Goal: Task Accomplishment & Management: Complete application form

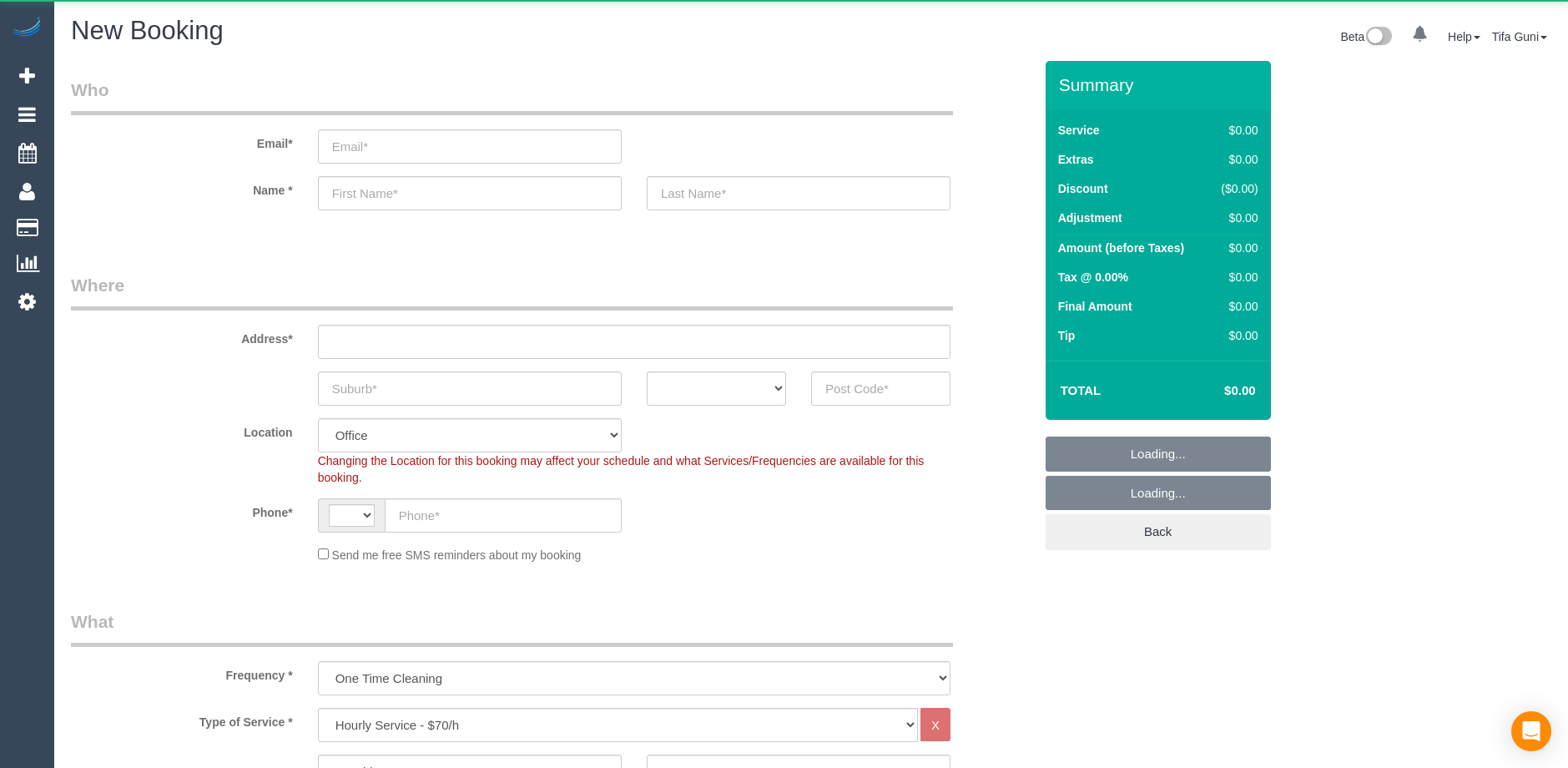
select select "string:AU"
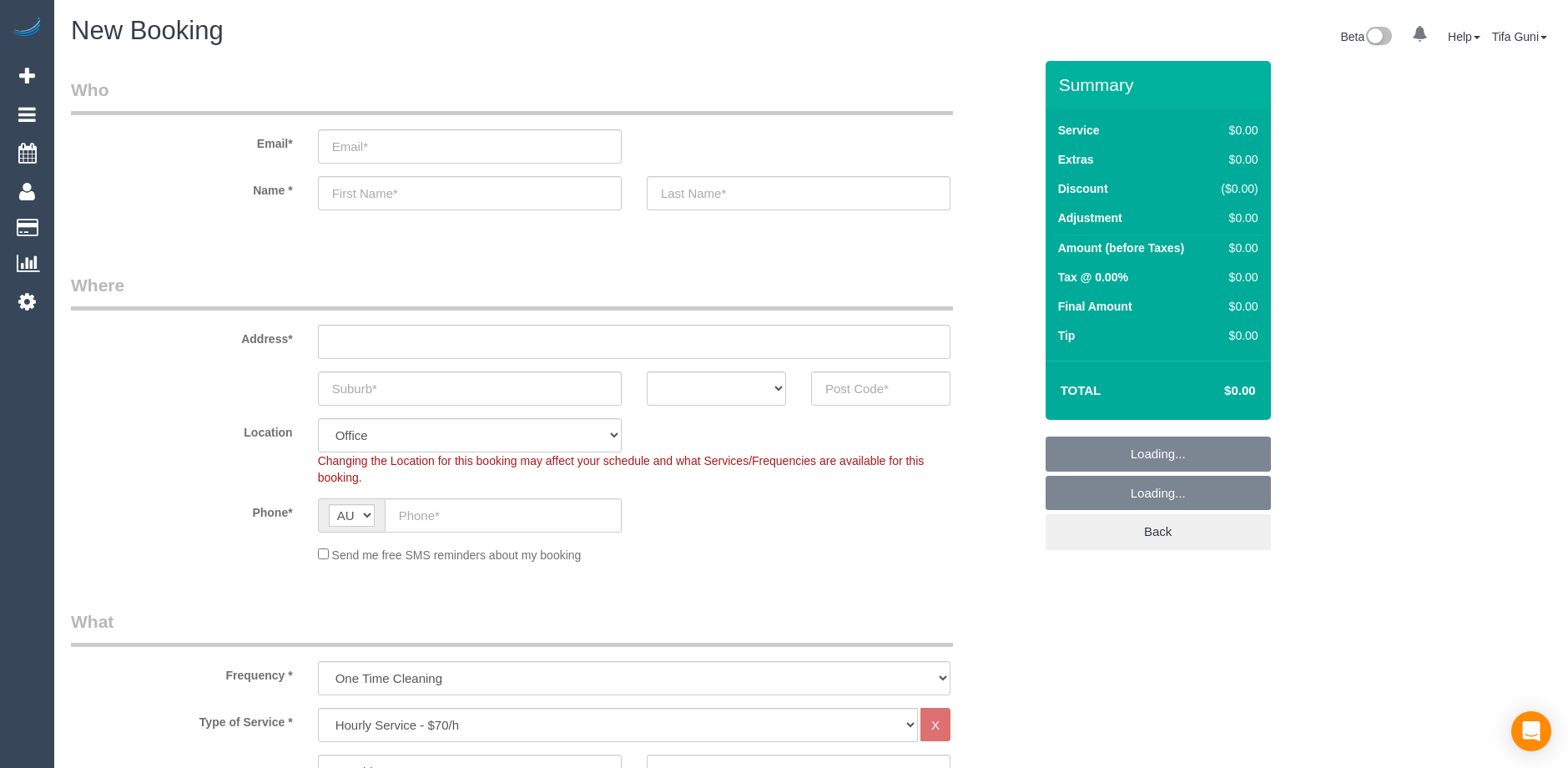
select select "object:2139"
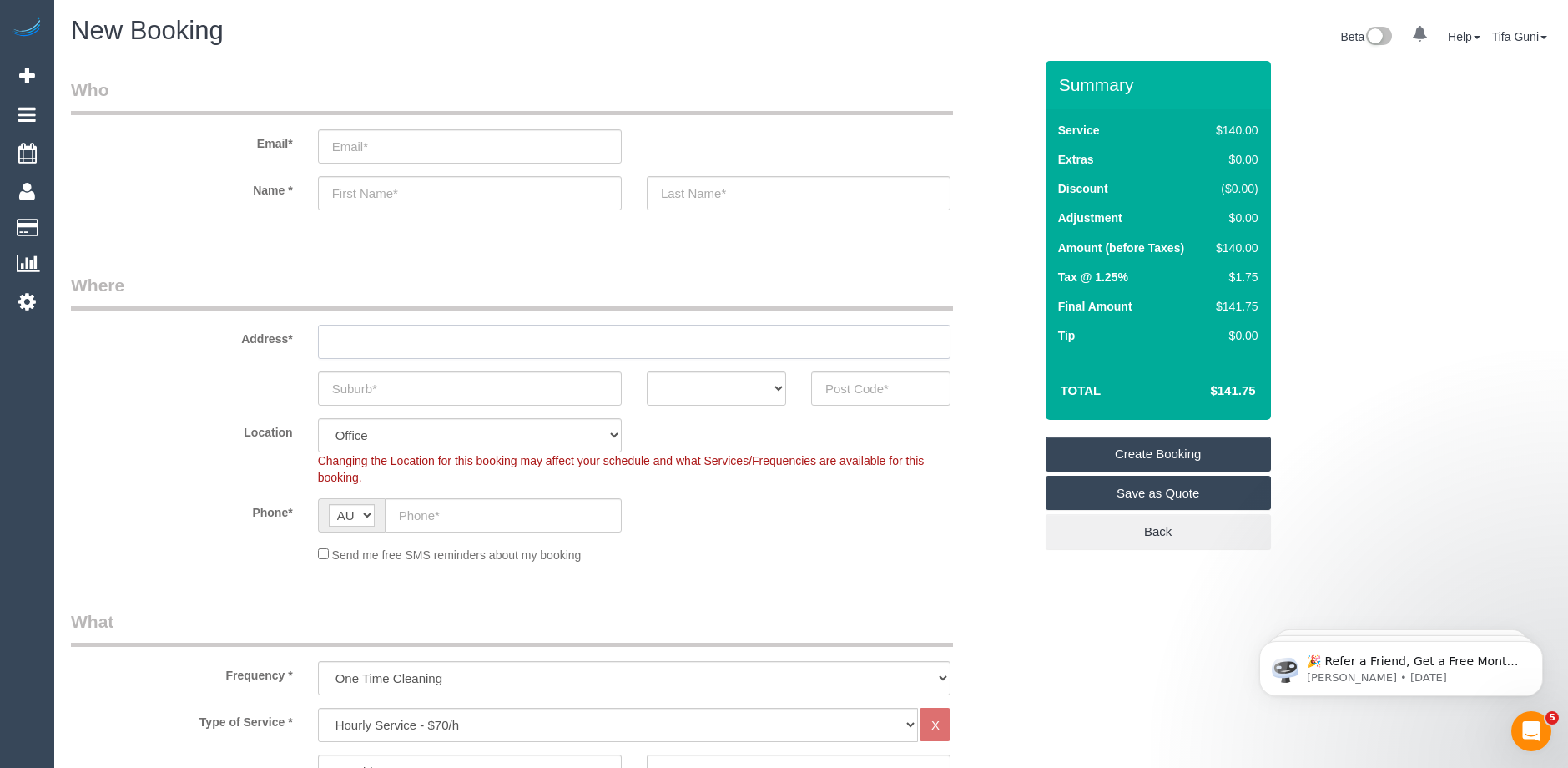
click at [385, 341] on input "text" at bounding box center [633, 341] width 633 height 34
paste input "[STREET_ADDRESS]"
drag, startPoint x: 483, startPoint y: 341, endPoint x: 546, endPoint y: 341, distance: 63.0
click at [546, 341] on input "12/126 Wattle Valley Road camberwell 3124" at bounding box center [633, 341] width 633 height 34
type input "12/126 Wattle Valley Road 3124"
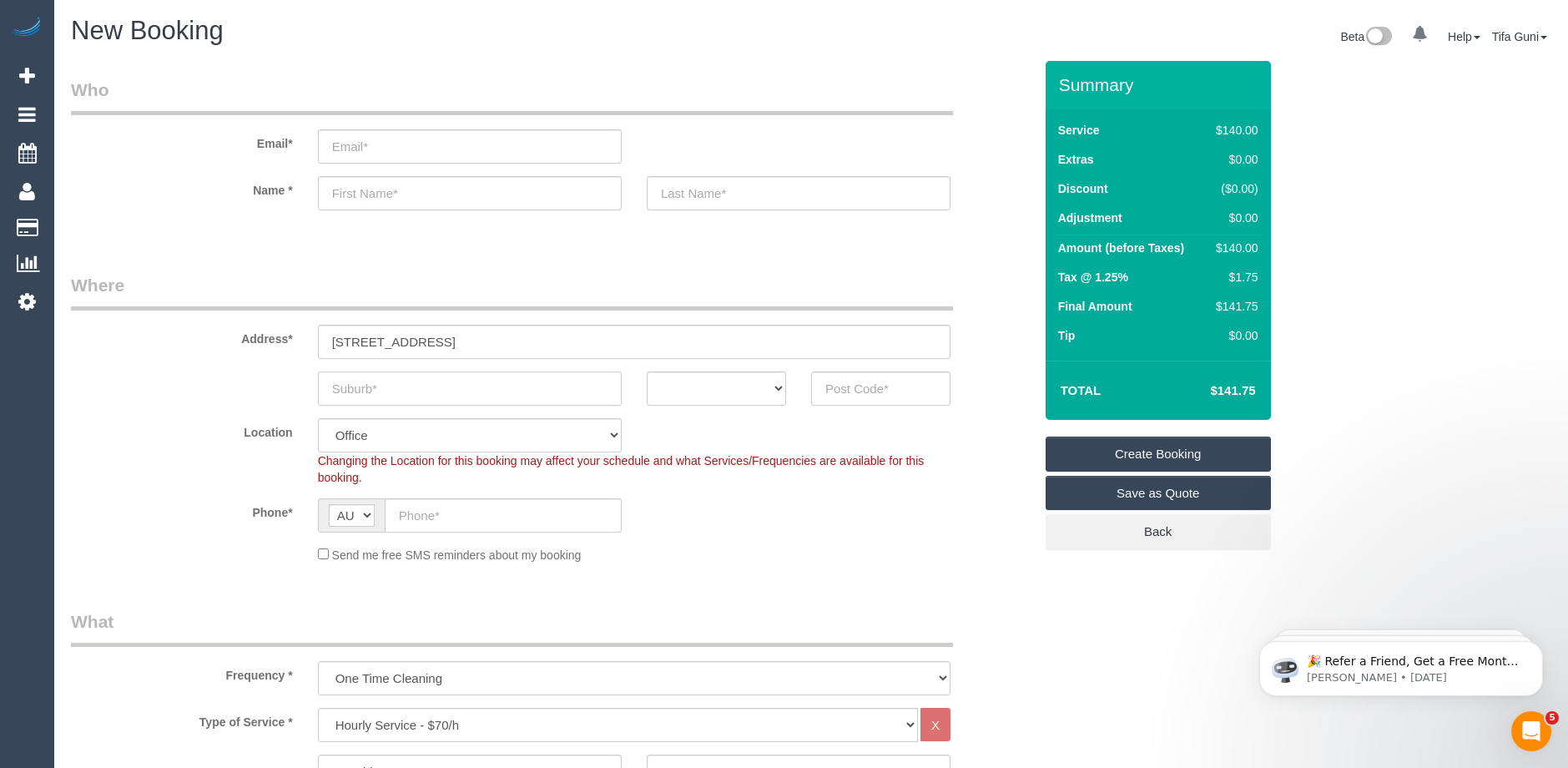
click at [347, 391] on input "text" at bounding box center [470, 388] width 304 height 34
paste input "camberwell"
click at [337, 386] on input "camberwell" at bounding box center [470, 388] width 304 height 34
type input "Camberwell"
click at [748, 396] on select "ACT NSW NT QLD SA TAS VIC WA" at bounding box center [716, 388] width 139 height 34
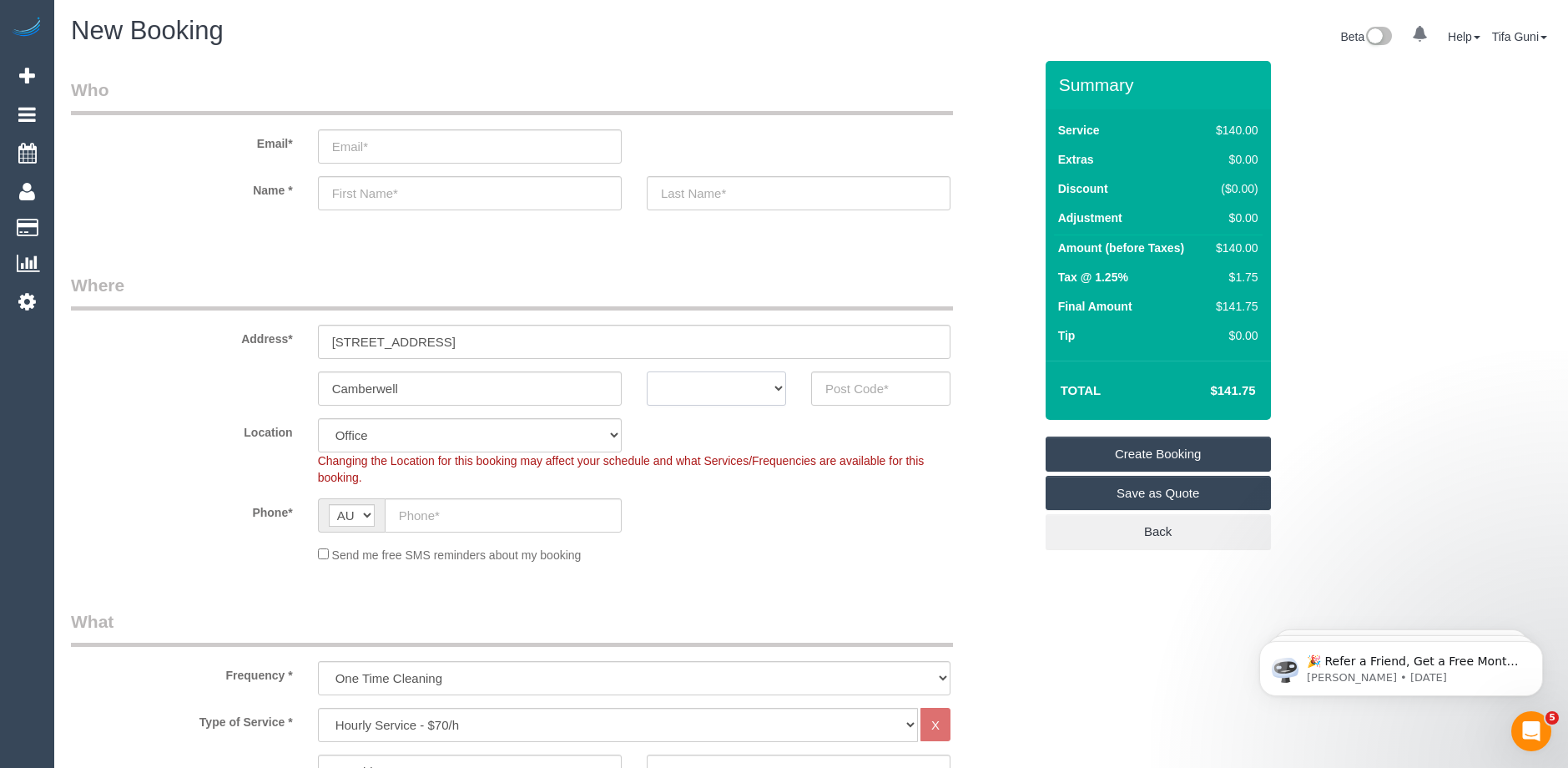
select select "VIC"
click at [646, 371] on select "ACT NSW NT QLD SA TAS VIC WA" at bounding box center [716, 388] width 139 height 34
click at [858, 383] on input "text" at bounding box center [881, 388] width 139 height 34
paste input "3124"
type input "3124"
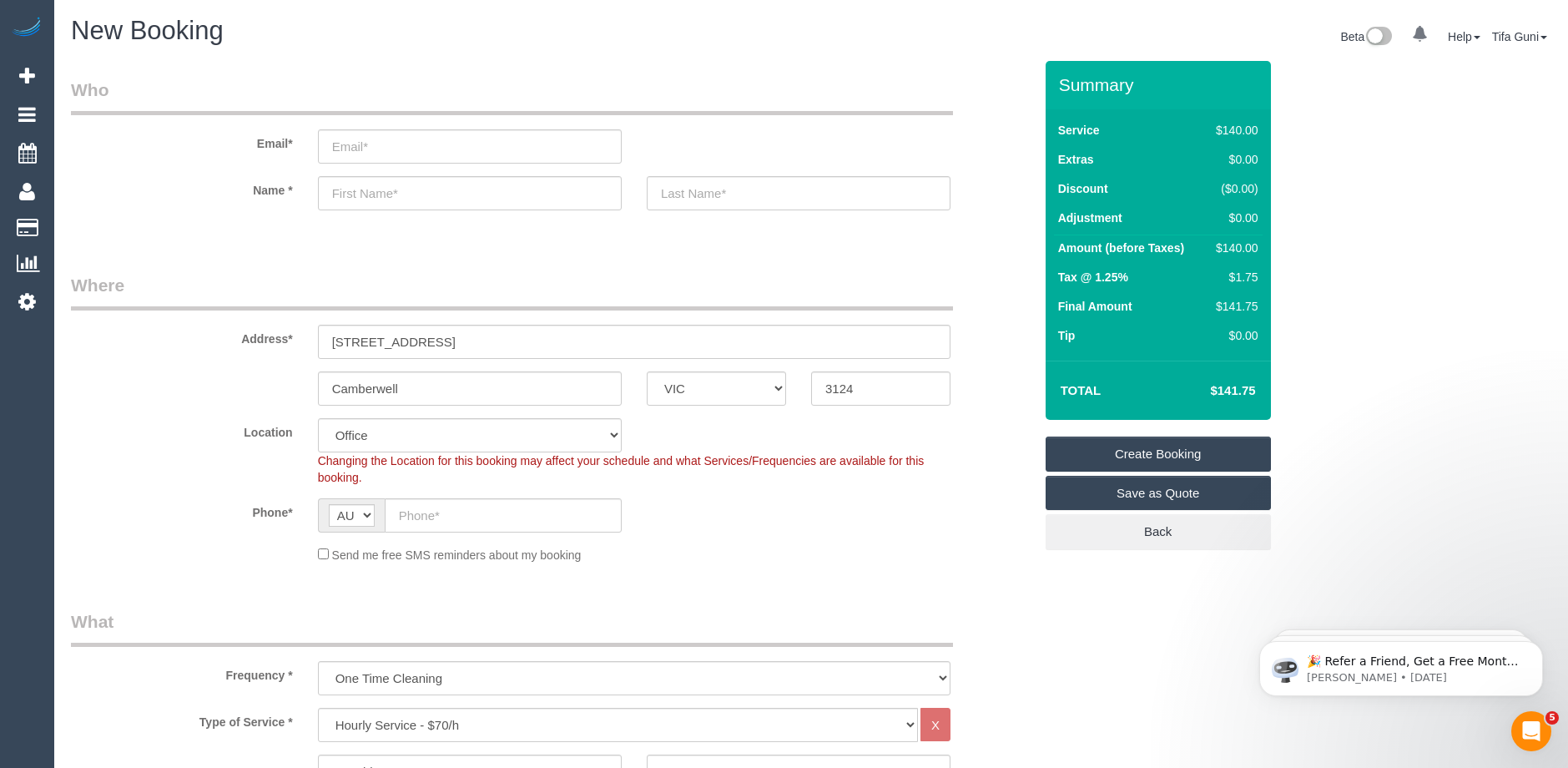
select select "58"
select select "object:2144"
click at [421, 186] on input "text" at bounding box center [470, 193] width 304 height 34
click at [382, 196] on input "text" at bounding box center [470, 193] width 304 height 34
paste input "Zoe Schneider"
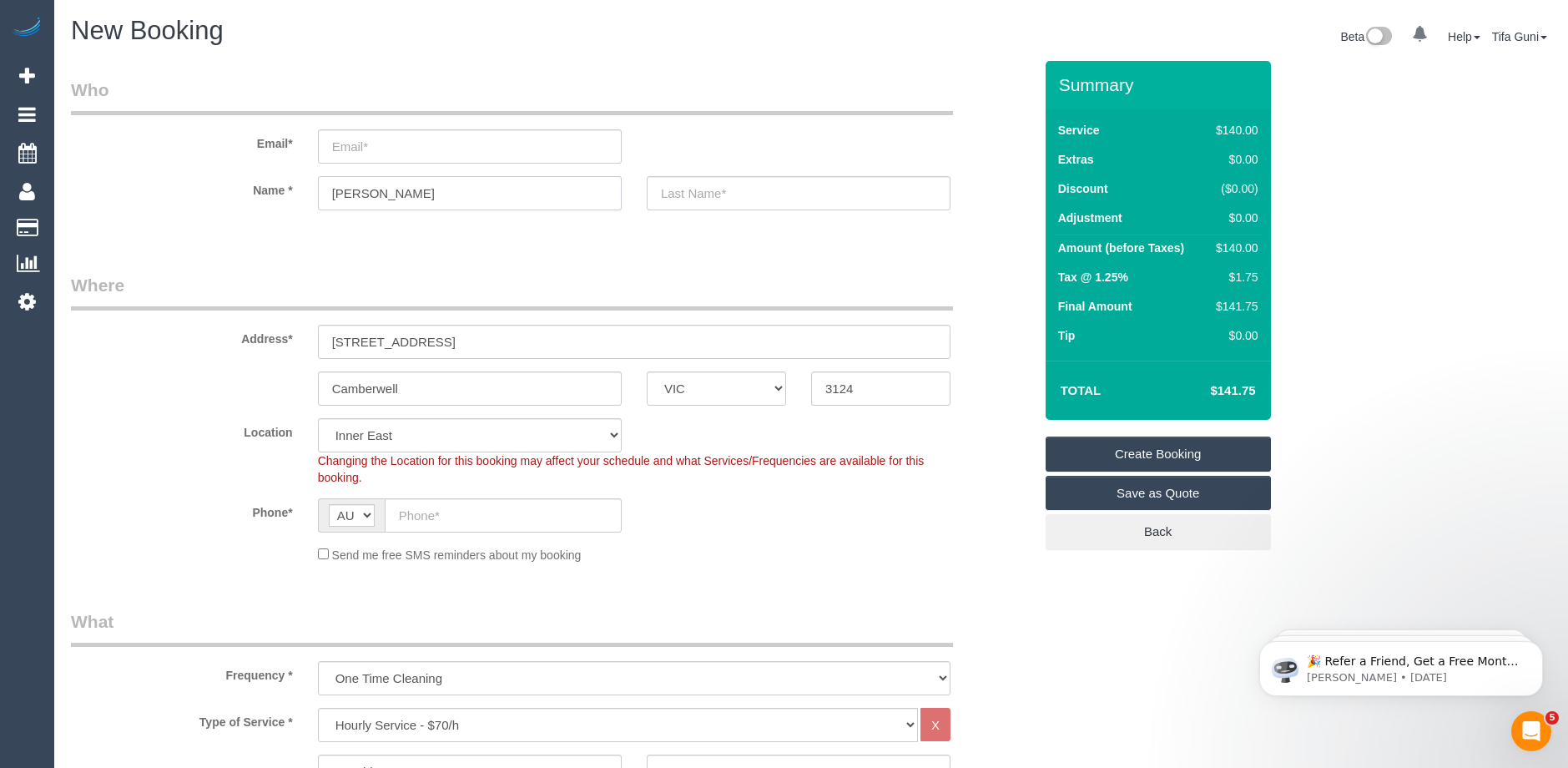
drag, startPoint x: 432, startPoint y: 195, endPoint x: 358, endPoint y: 195, distance: 74.0
click at [358, 195] on input "Zoe Schneider" at bounding box center [470, 193] width 304 height 34
type input "Zoe"
click at [710, 196] on input "text" at bounding box center [798, 193] width 304 height 34
paste input "Schneider"
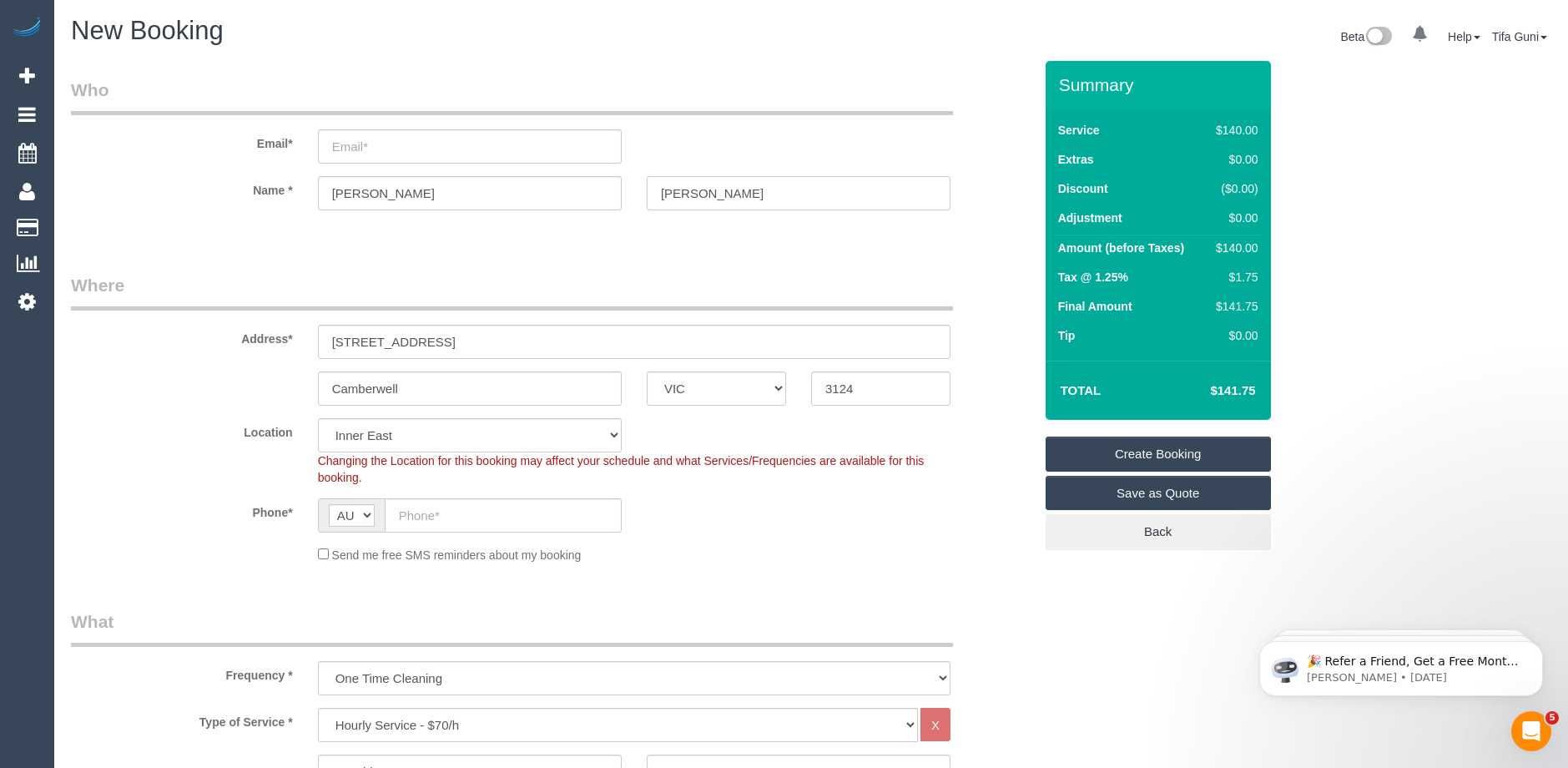
type input "Schneider"
click at [370, 148] on input "email" at bounding box center [470, 146] width 304 height 34
paste input "zoe_schneider@hotmail.com"
type input "zoe_schneider@hotmail.com"
click at [420, 515] on input "text" at bounding box center [503, 515] width 237 height 34
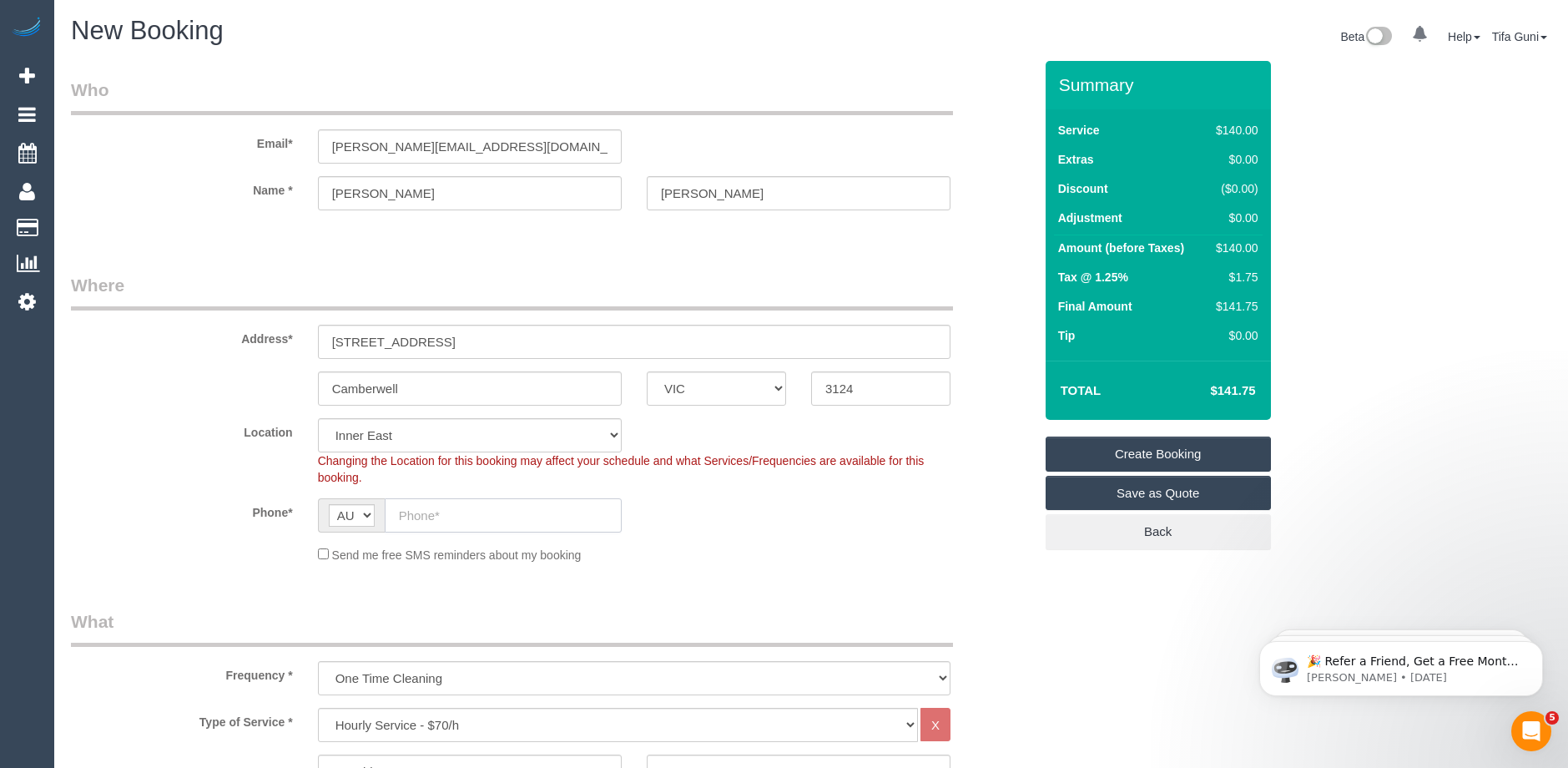
paste input "0423 954 590"
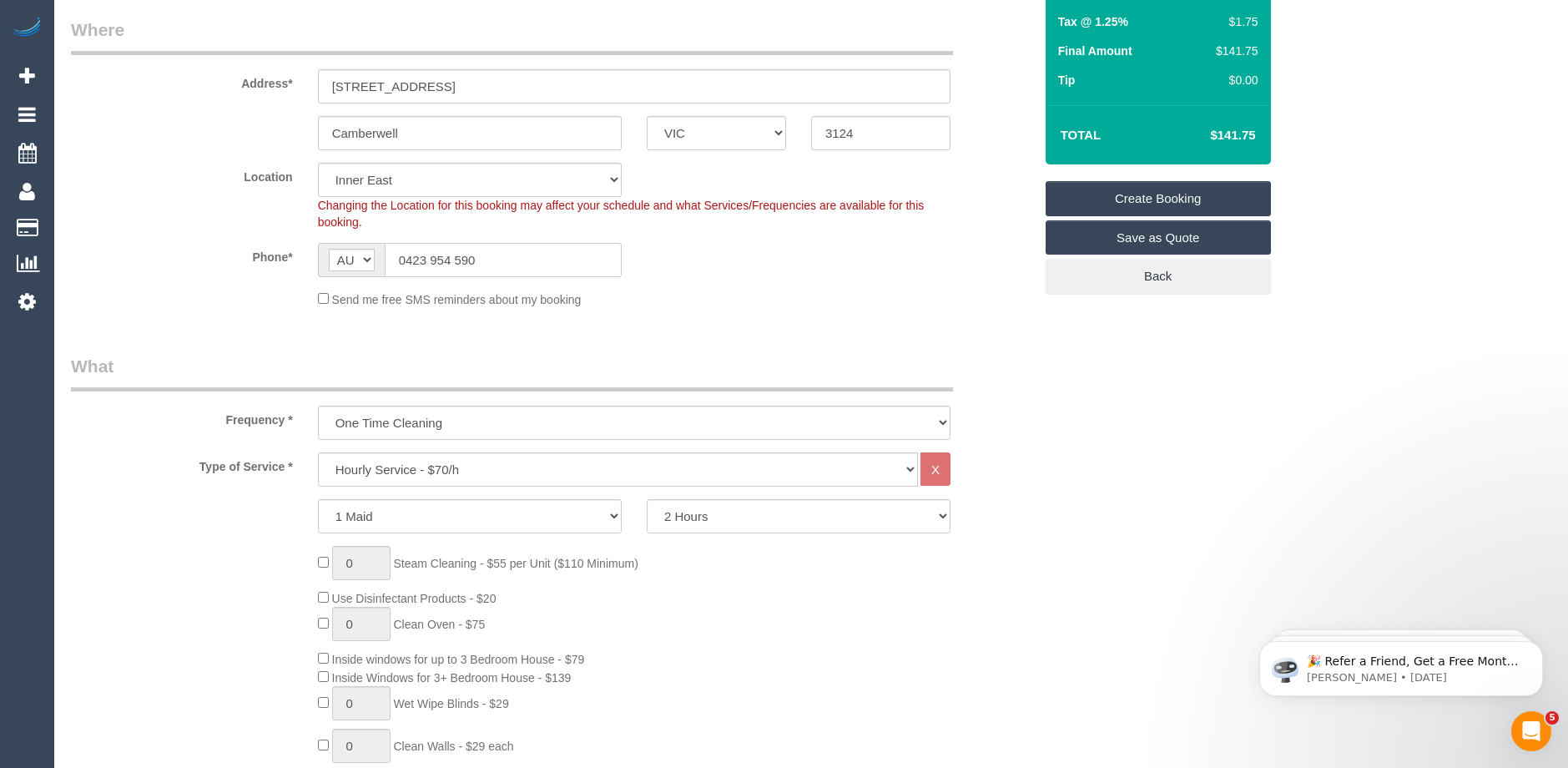
scroll to position [334, 0]
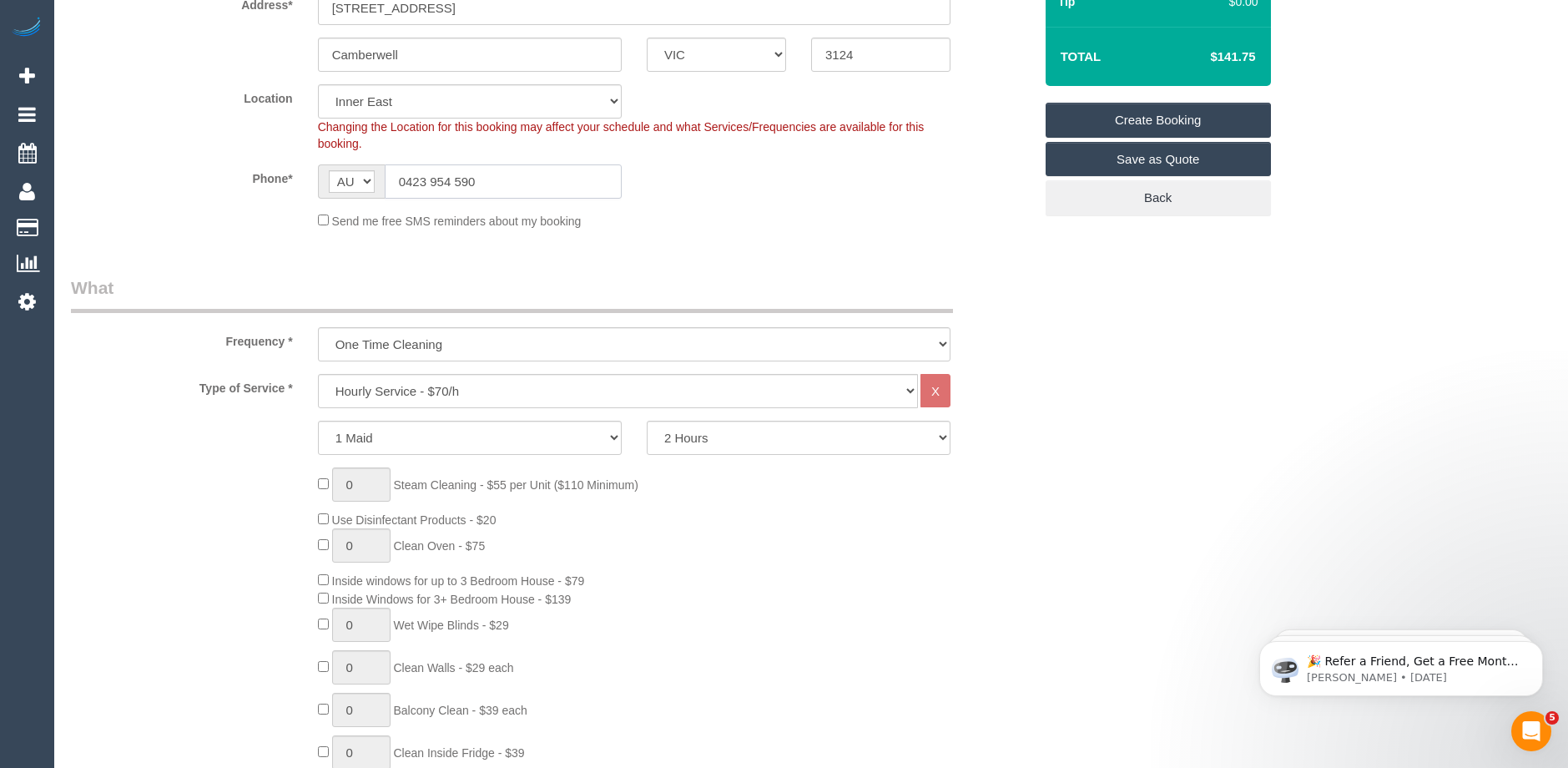
type input "0423 954 590"
click at [470, 395] on select "Hourly Service - $70/h Hourly Service - $65/h Hourly Service - $60/h Hourly Ser…" at bounding box center [618, 391] width 600 height 34
select select "275"
click at [318, 374] on select "Hourly Service - $70/h Hourly Service - $65/h Hourly Service - $60/h Hourly Ser…" at bounding box center [618, 391] width 600 height 34
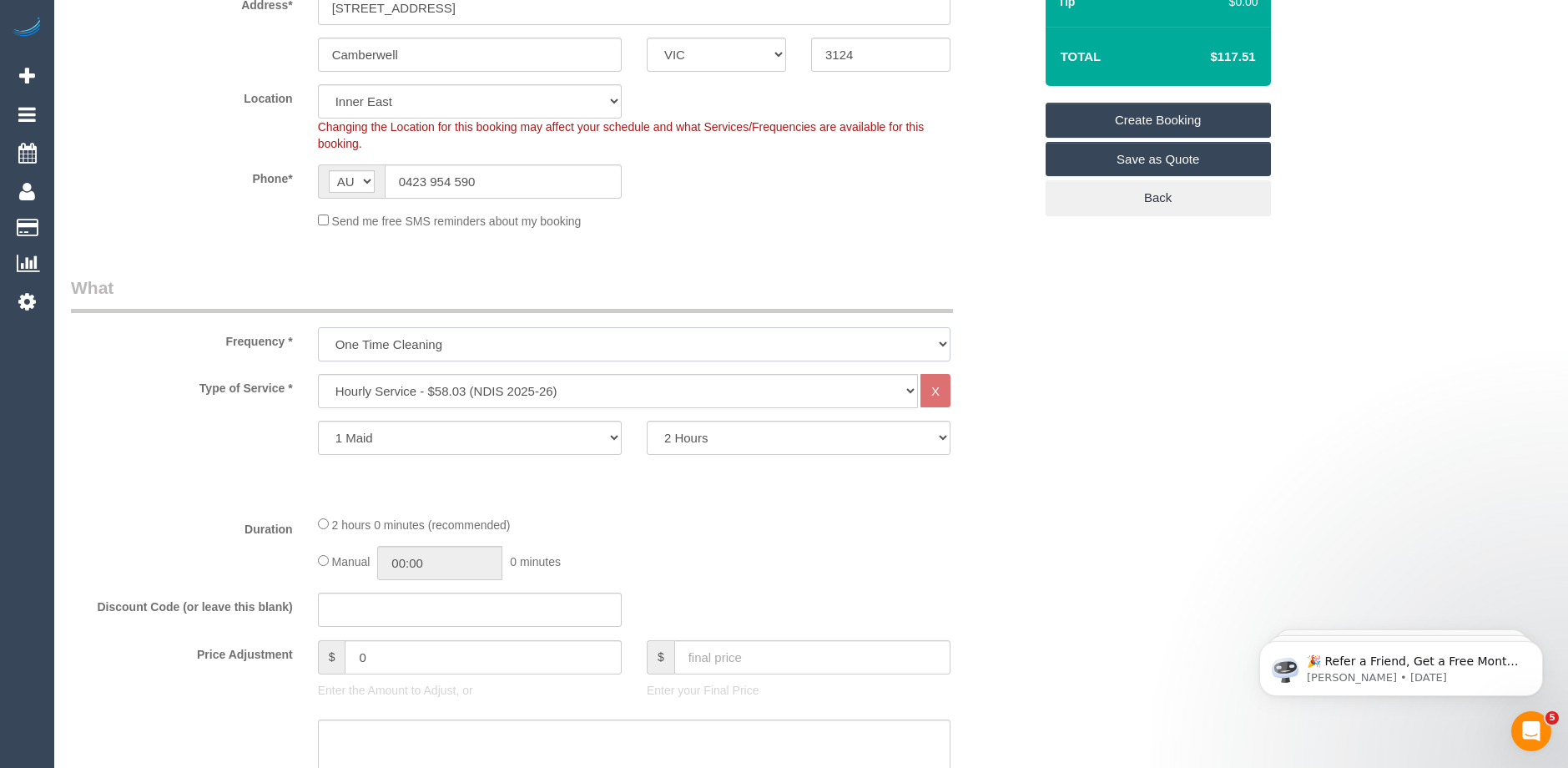
click at [564, 343] on select "One Time Cleaning Weekly - 10% Off - 10.00% (0% for the First Booking) Fortnigh…" at bounding box center [633, 344] width 633 height 34
select select "object:2146"
click at [318, 327] on select "One Time Cleaning Weekly - 10% Off - 10.00% (0% for the First Booking) Fortnigh…" at bounding box center [633, 344] width 633 height 34
click at [741, 551] on div "Manual 00:00 0 minutes" at bounding box center [633, 562] width 633 height 34
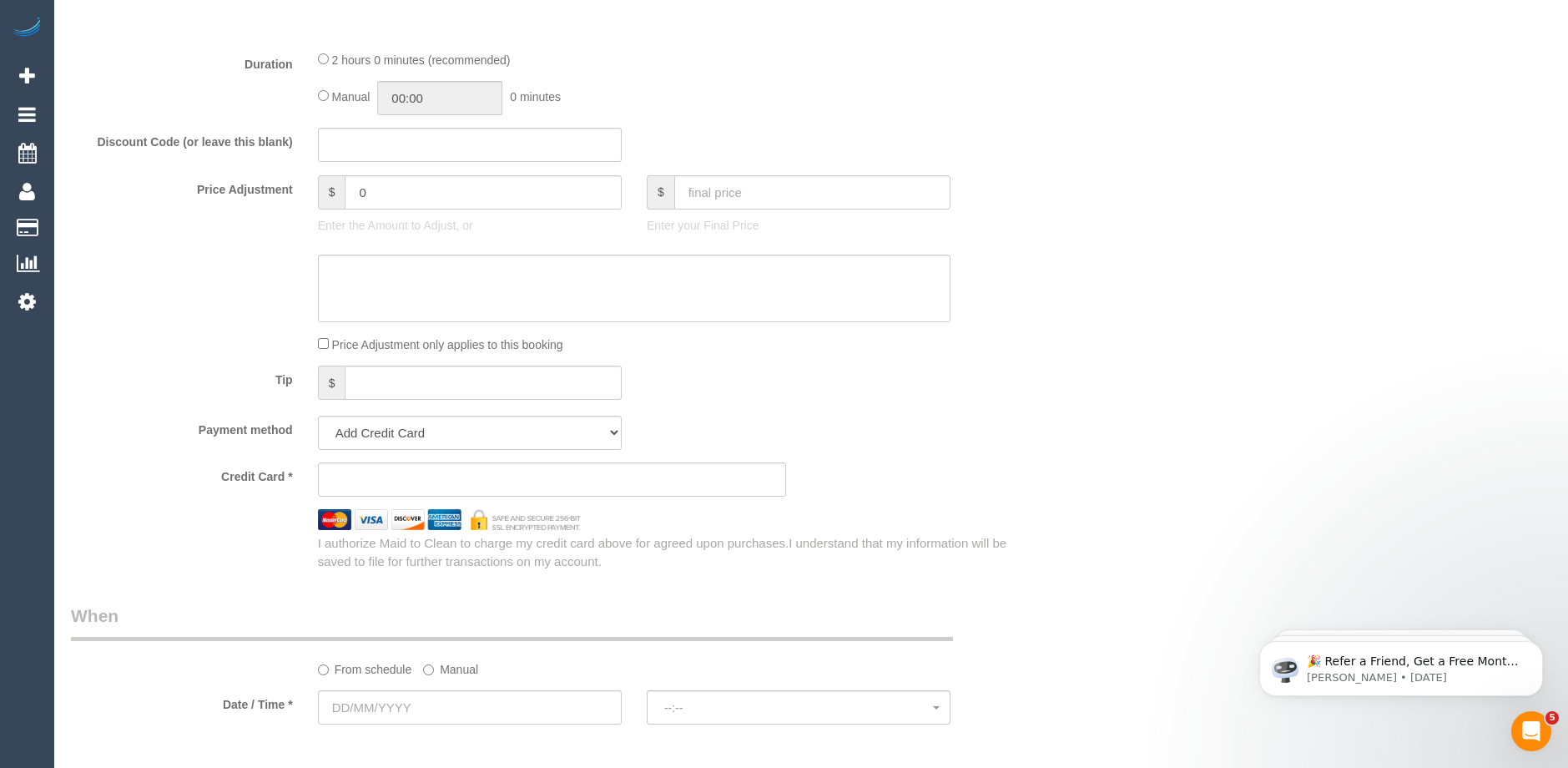
scroll to position [1085, 0]
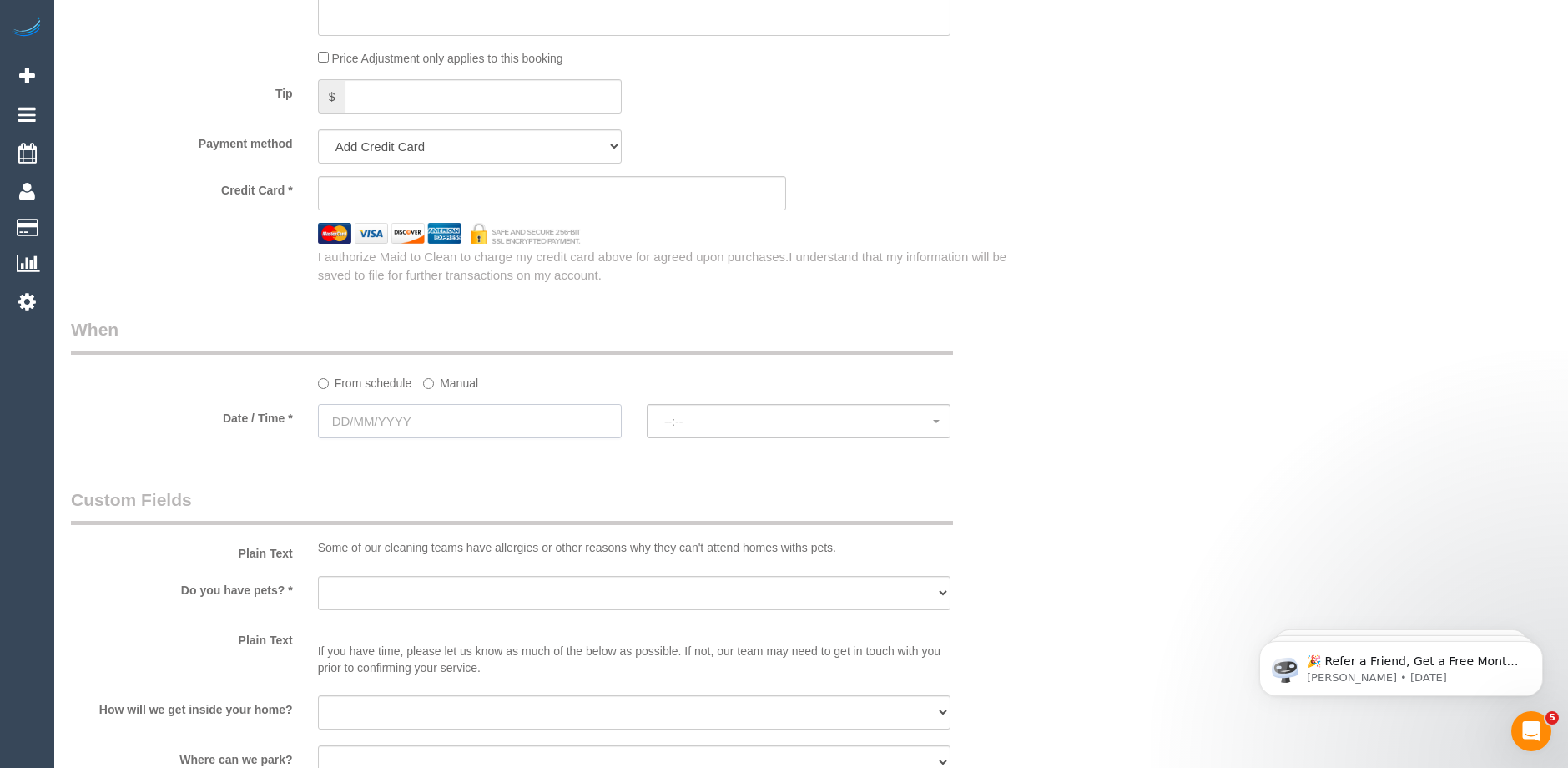
click at [371, 415] on input "text" at bounding box center [470, 421] width 304 height 34
click at [688, 450] on fieldset "When From schedule Manual Date / Time * --:-- --:--" at bounding box center [552, 385] width 962 height 137
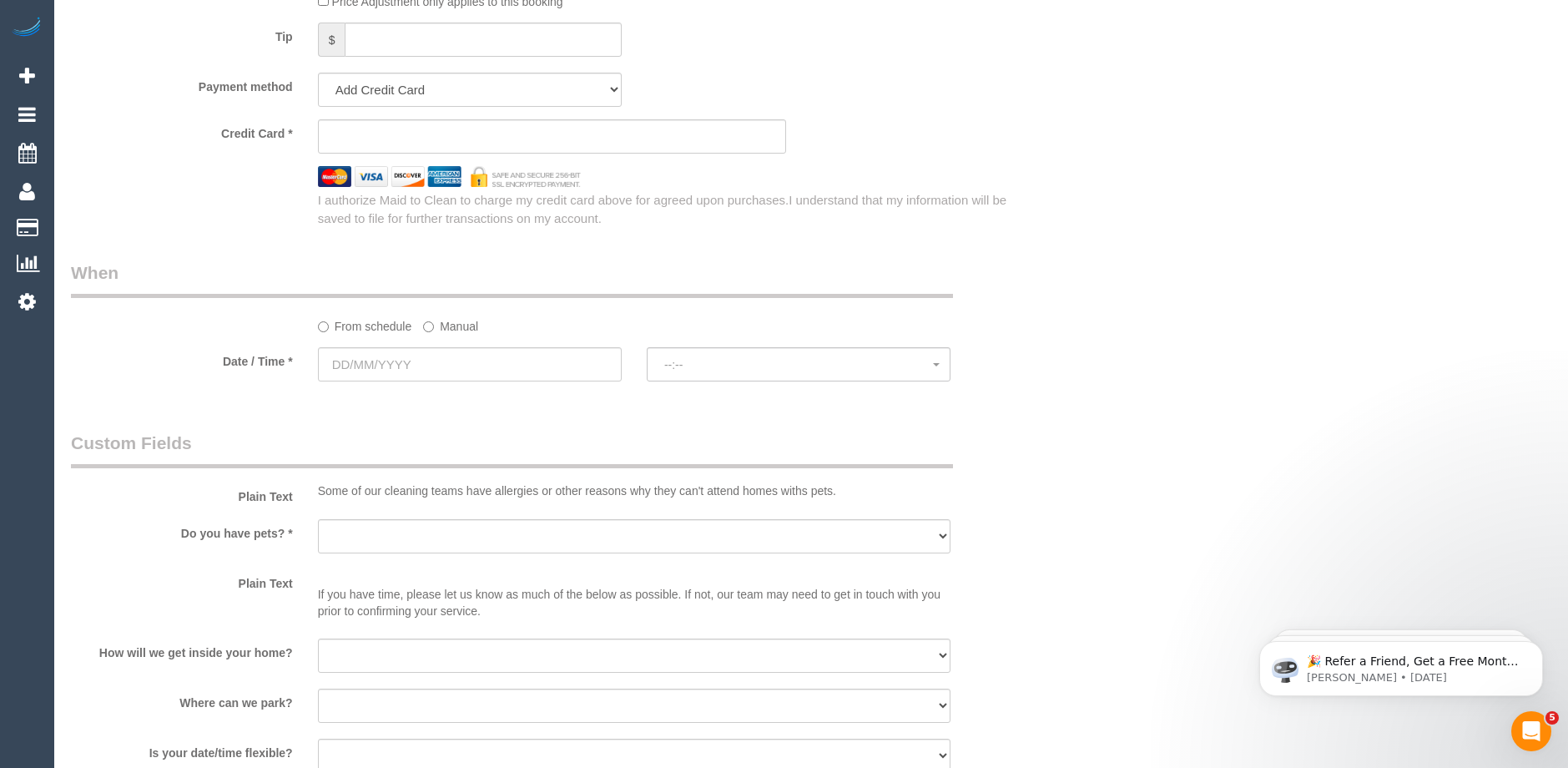
scroll to position [1335, 0]
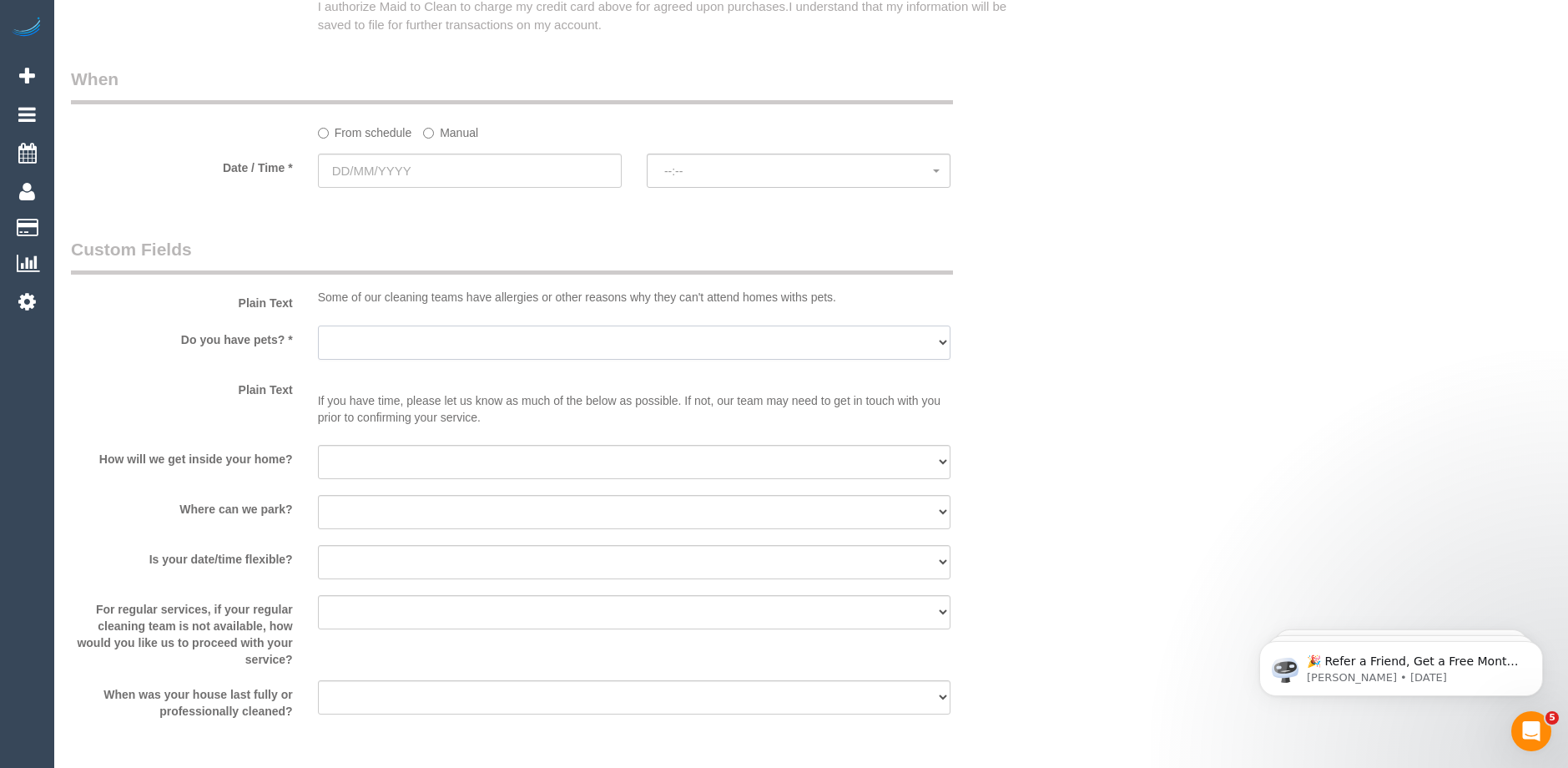
click at [473, 346] on select "Yes - Cats Yes - Dogs No pets Yes - Dogs and Cats Yes - Other" at bounding box center [633, 342] width 633 height 34
select select "number:28"
click at [318, 325] on select "Yes - Cats Yes - Dogs No pets Yes - Dogs and Cats Yes - Other" at bounding box center [633, 342] width 633 height 34
click at [381, 460] on select "I will be home Key will be left (please provide details below) Lock box/Access …" at bounding box center [633, 461] width 633 height 34
select select "number:14"
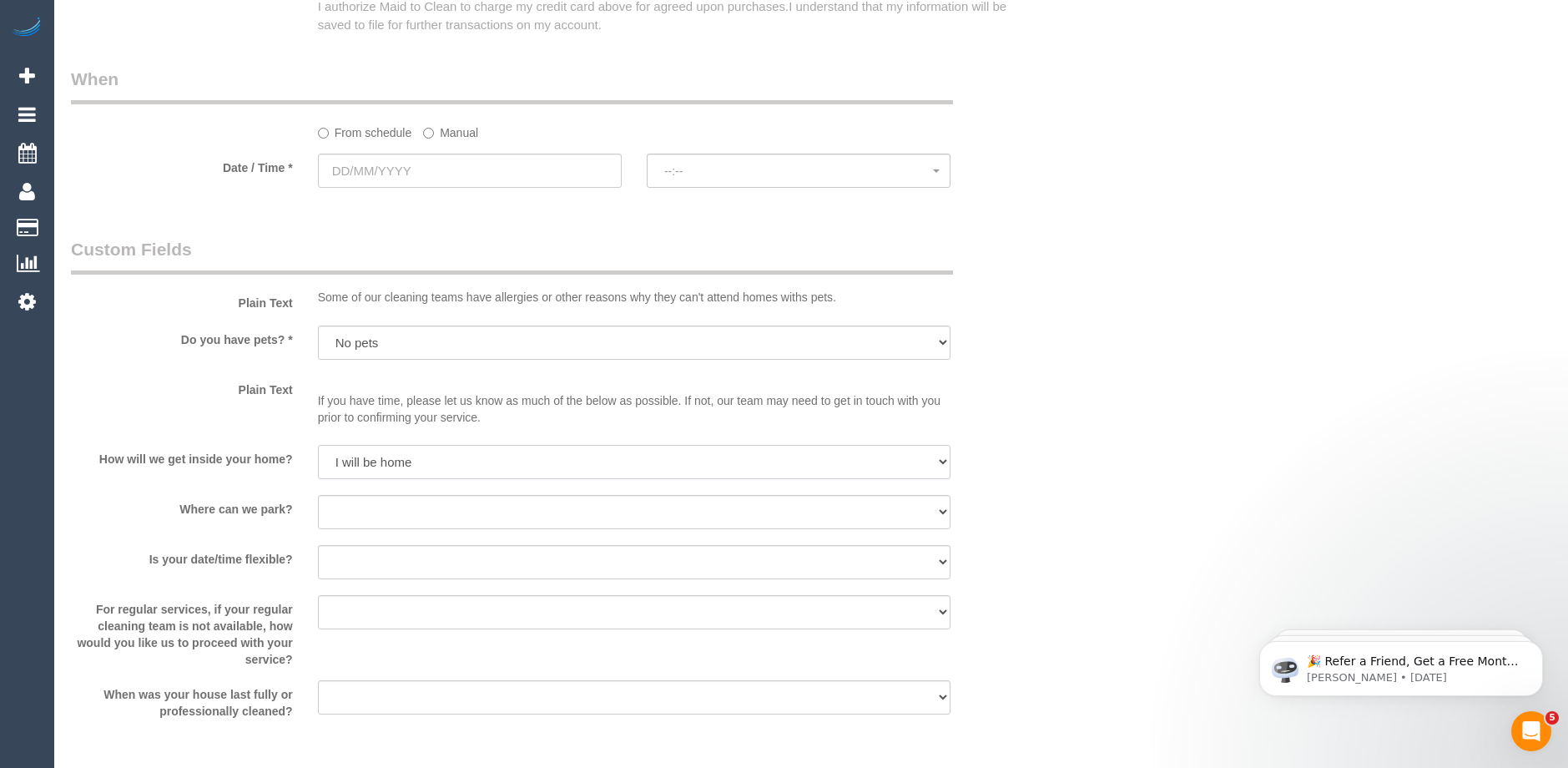
click at [318, 445] on select "I will be home Key will be left (please provide details below) Lock box/Access …" at bounding box center [633, 461] width 633 height 34
click at [387, 508] on select "I will provide parking on-site Free street parking Paid street parking (cost wi…" at bounding box center [633, 511] width 633 height 34
select select "number:19"
click at [318, 495] on select "I will provide parking on-site Free street parking Paid street parking (cost wi…" at bounding box center [633, 511] width 633 height 34
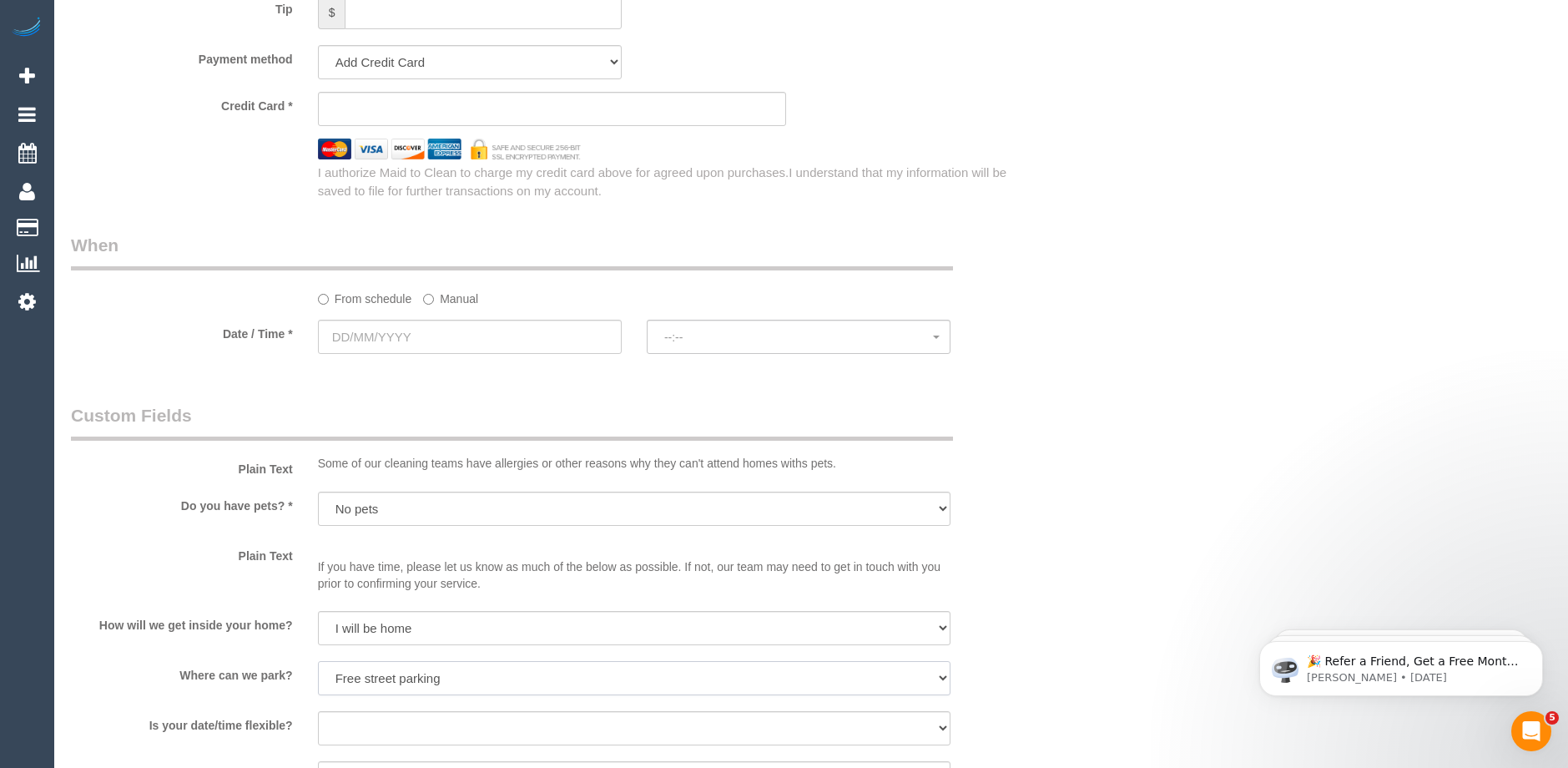
scroll to position [1168, 0]
click at [395, 328] on input "text" at bounding box center [470, 337] width 304 height 34
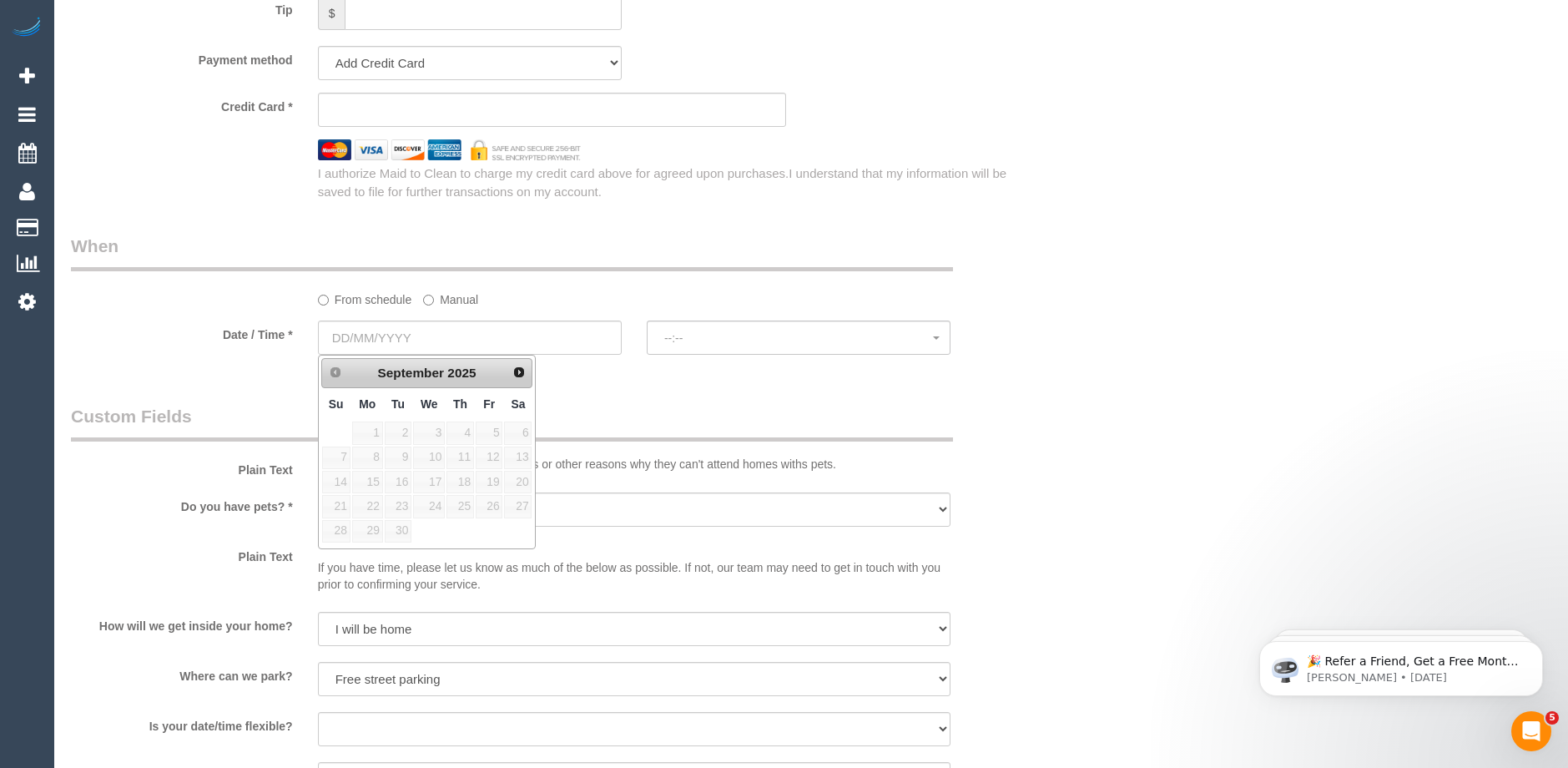
click at [861, 390] on div "Who Email* zoe_schneider@hotmail.com Name * Zoe Schneider Where Address* 12/126…" at bounding box center [552, 149] width 987 height 2512
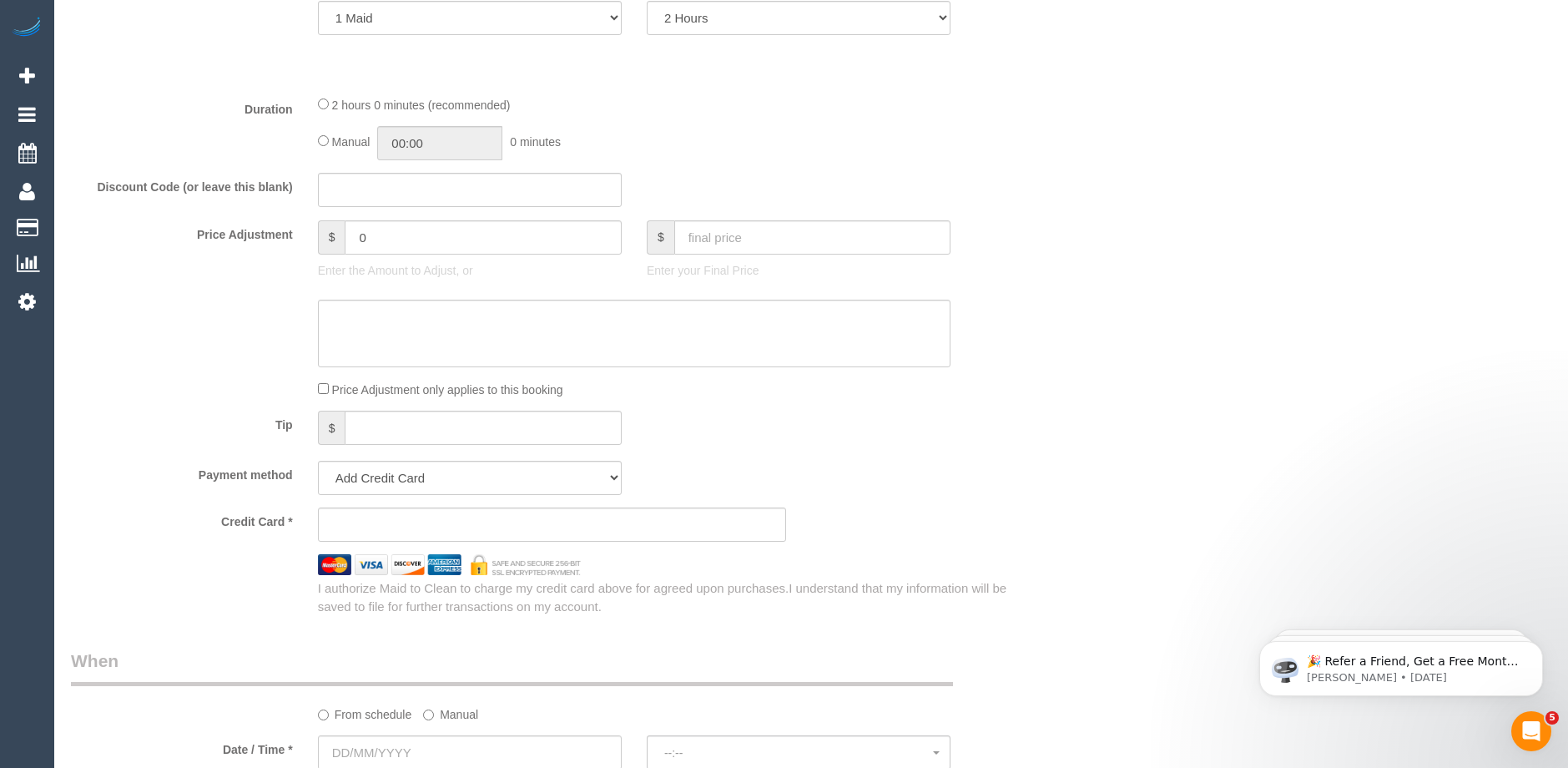
scroll to position [751, 0]
click at [232, 61] on div "Type of Service * Hourly Service - $70/h Hourly Service - $65/h Hourly Service …" at bounding box center [552, 20] width 962 height 128
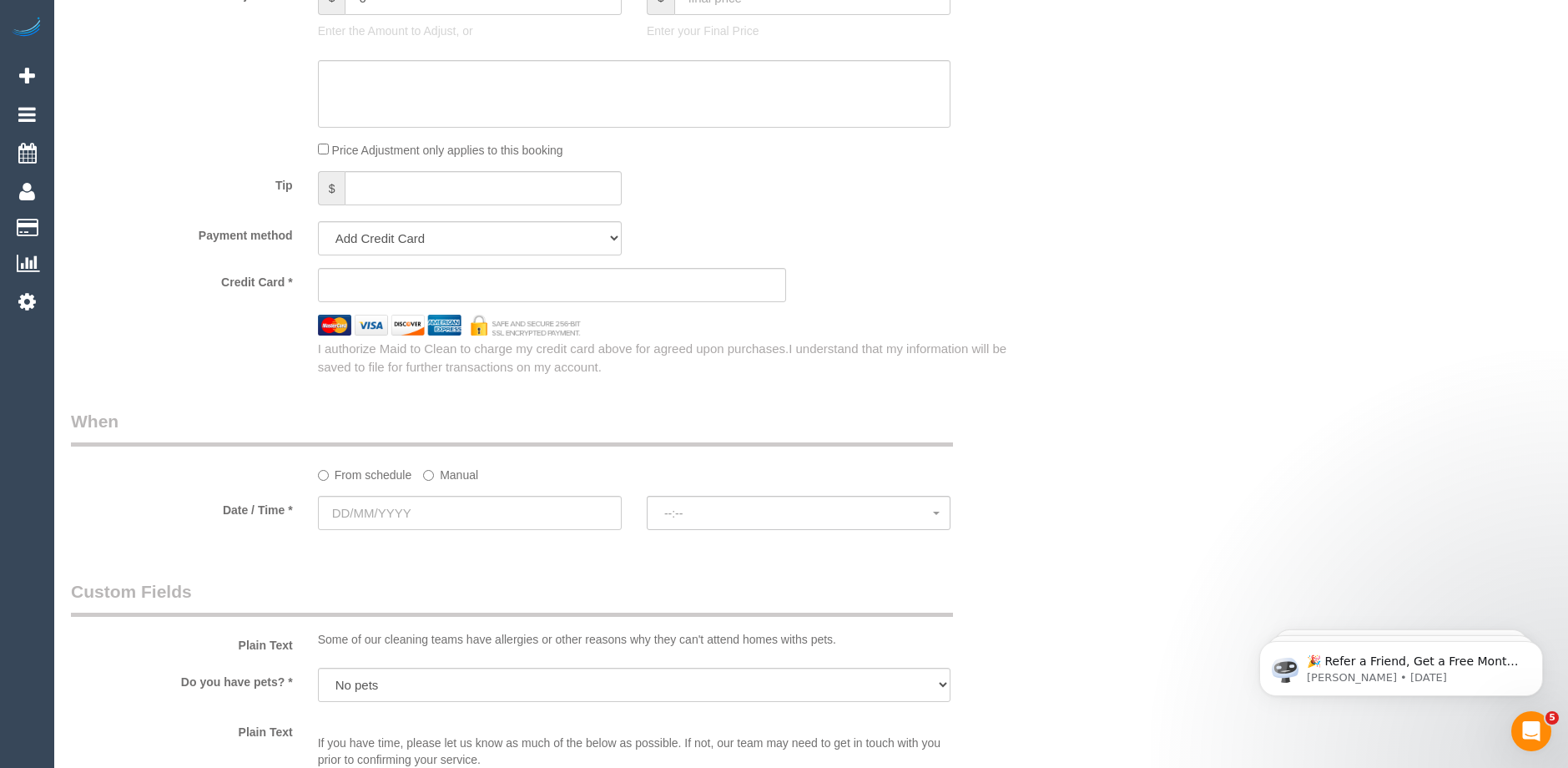
scroll to position [1001, 0]
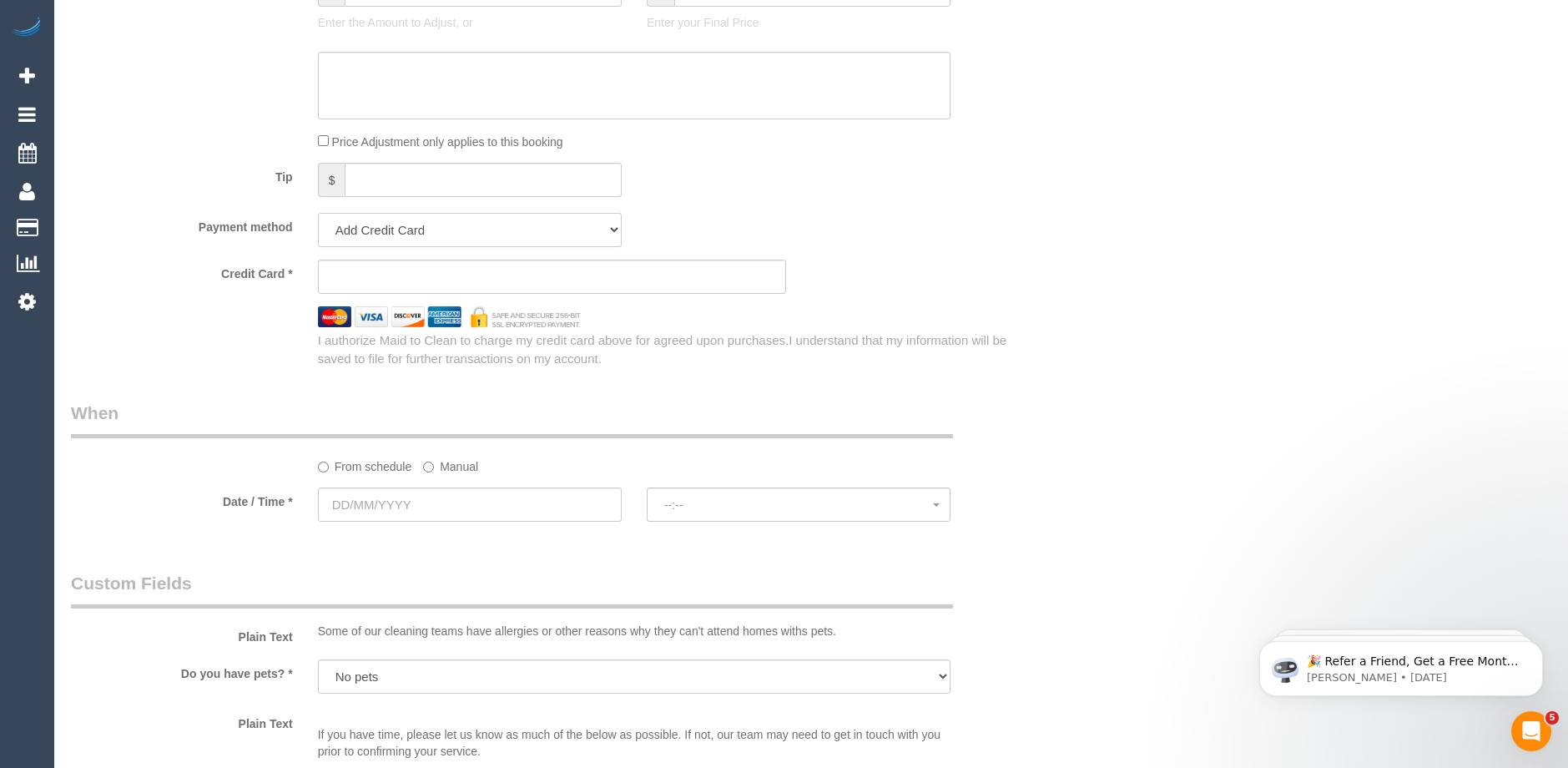
click at [603, 230] on select "Add Credit Card Cash Check Paypal" at bounding box center [470, 230] width 304 height 34
select select "string:check"
click at [318, 213] on select "Add Credit Card Cash Check Paypal" at bounding box center [470, 230] width 304 height 34
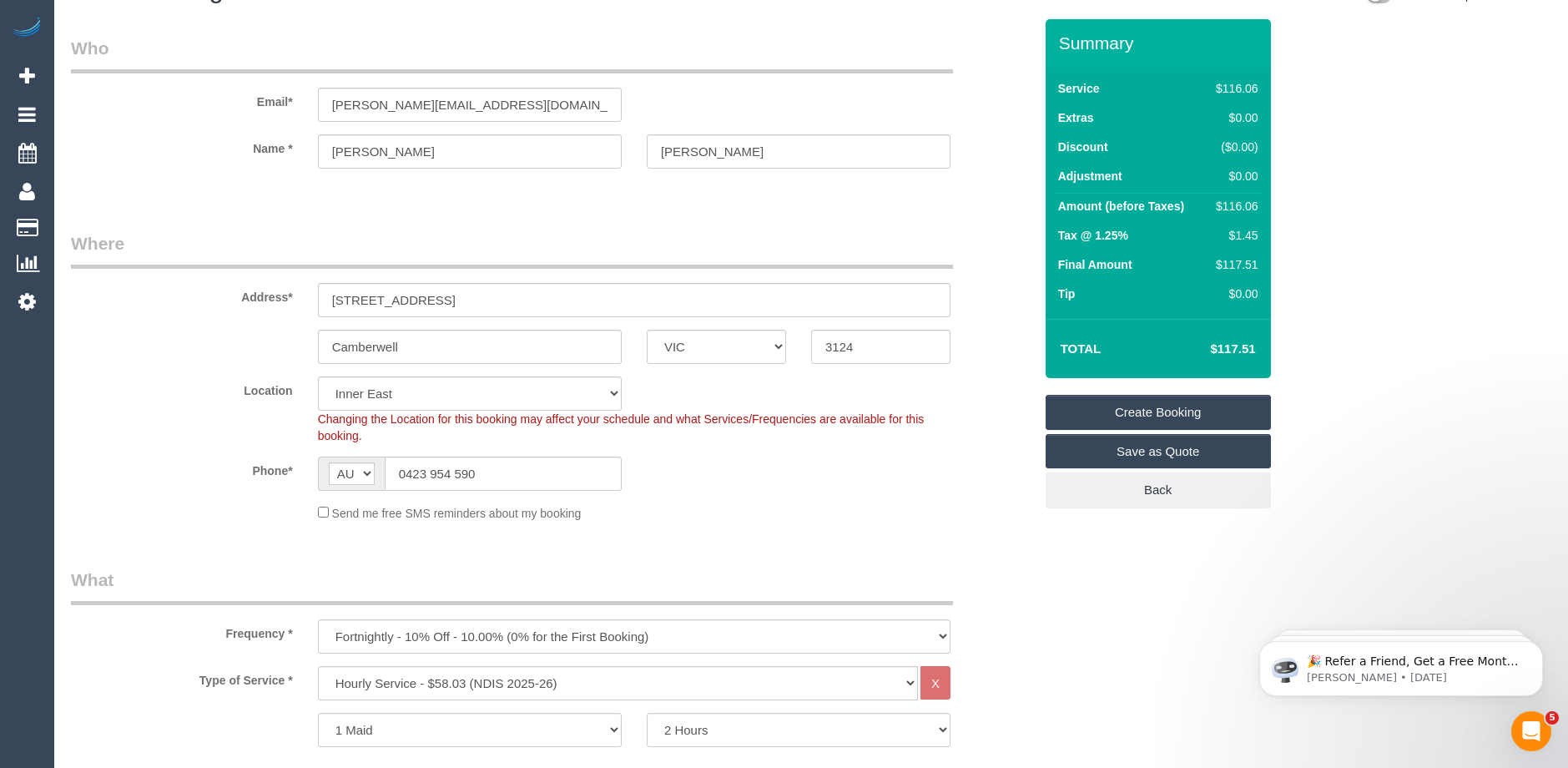
scroll to position [0, 0]
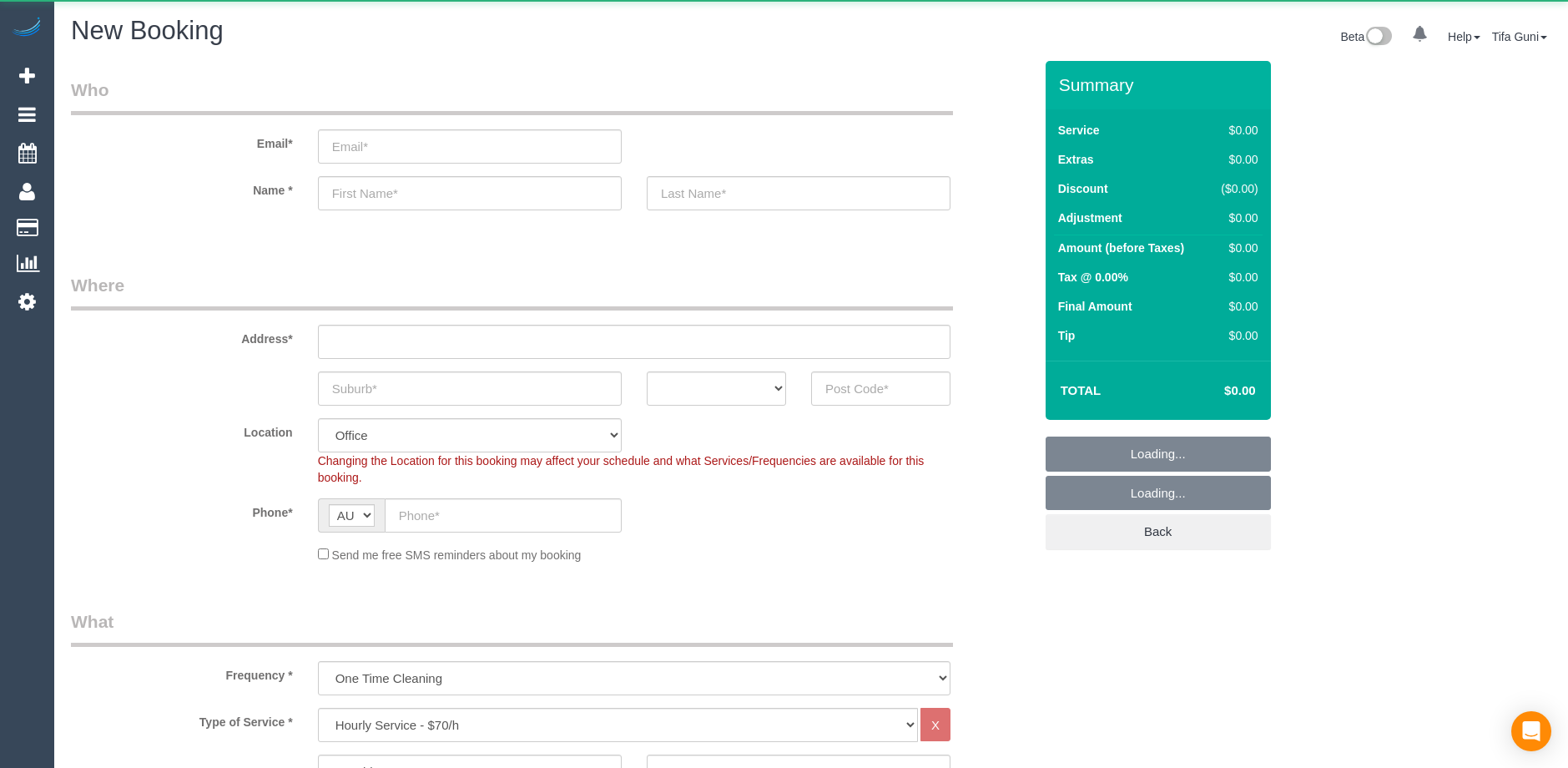
select select "object:813"
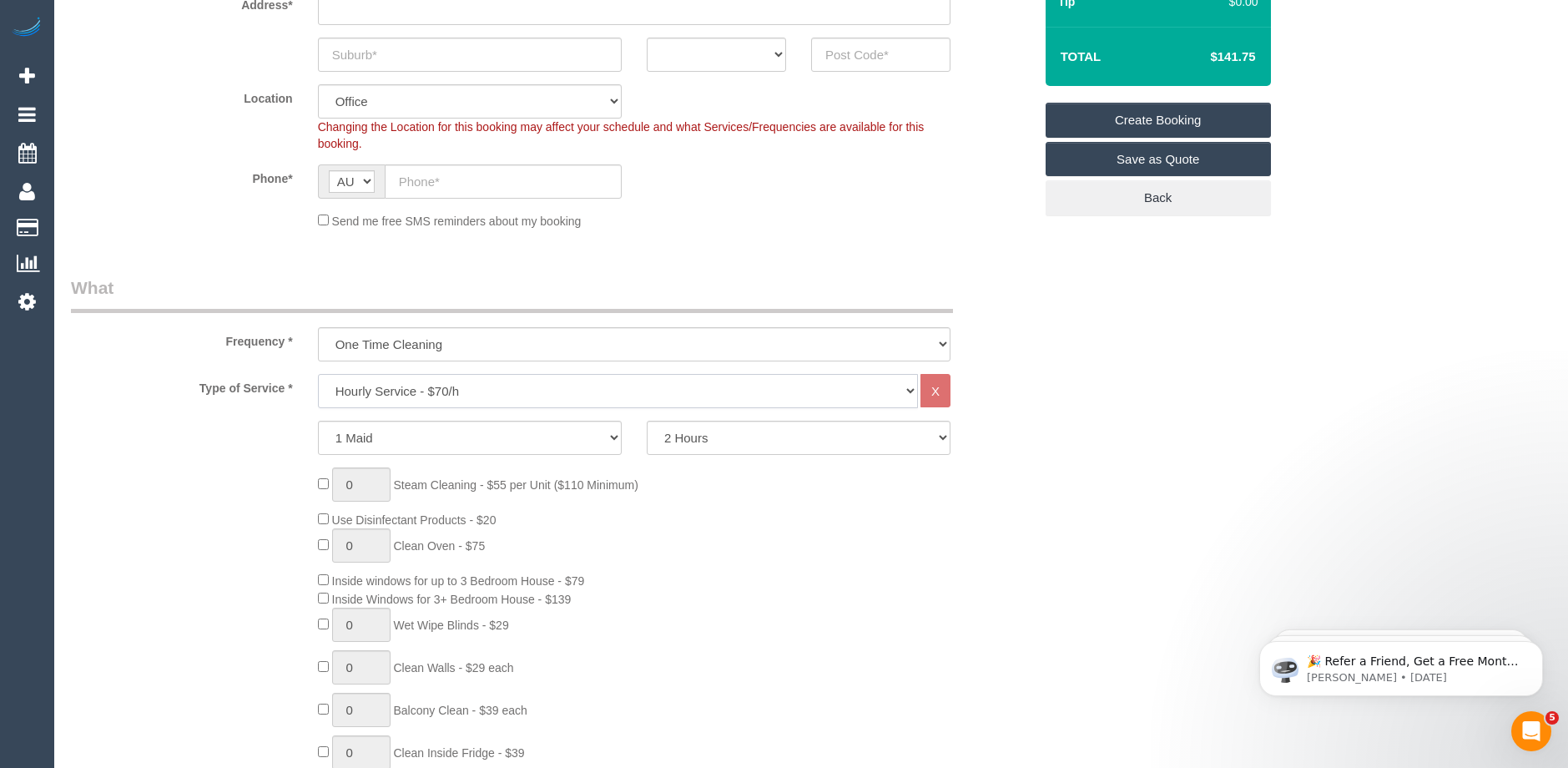
click at [426, 389] on select "Hourly Service - $70/h Hourly Service - $65/h Hourly Service - $60/h Hourly Ser…" at bounding box center [618, 391] width 600 height 34
select select "212"
click at [318, 374] on select "Hourly Service - $70/h Hourly Service - $65/h Hourly Service - $60/h Hourly Ser…" at bounding box center [618, 391] width 600 height 34
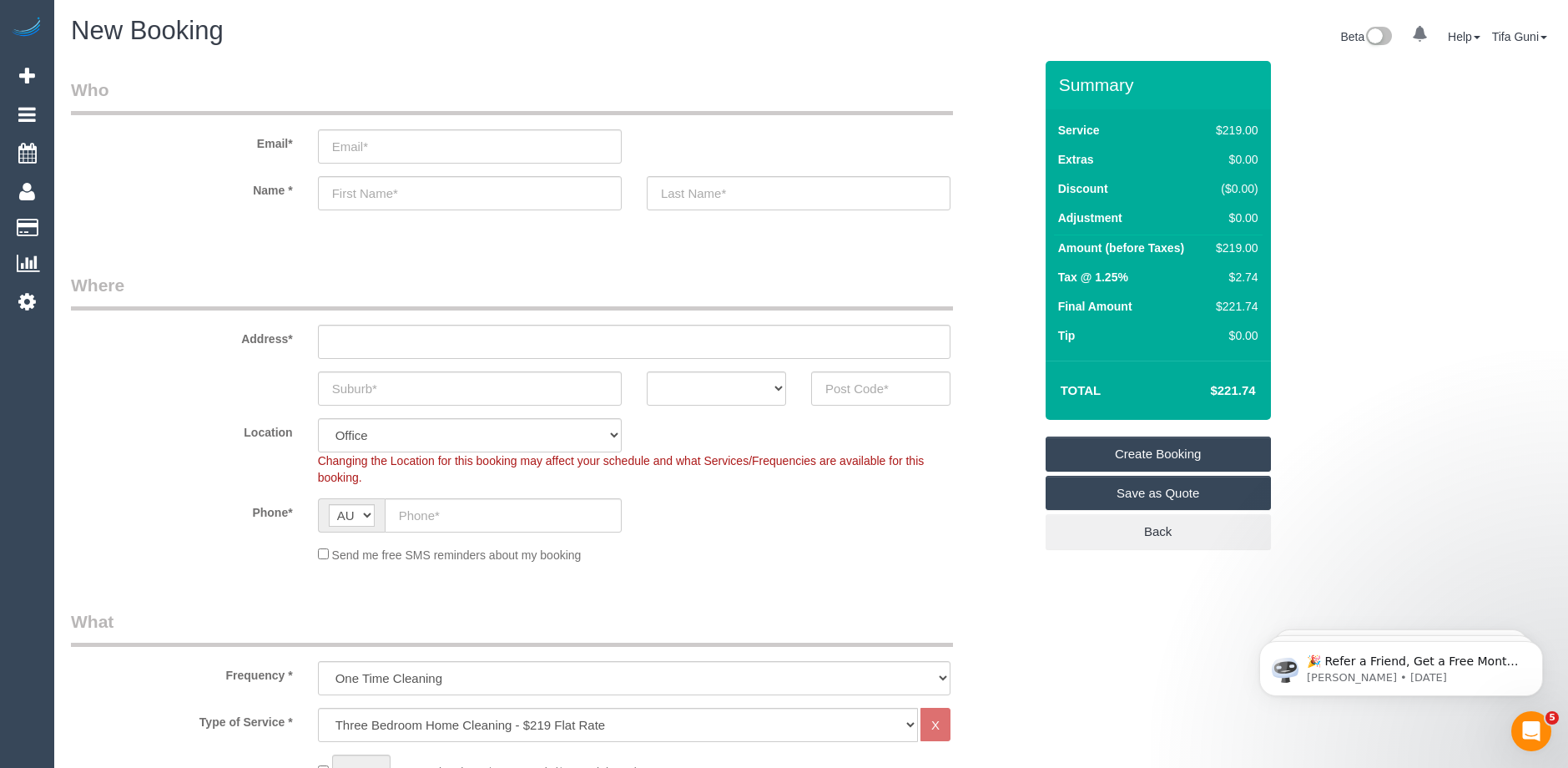
drag, startPoint x: 1258, startPoint y: 249, endPoint x: 1215, endPoint y: 248, distance: 43.0
click at [1215, 248] on td "$219.00" at bounding box center [1233, 250] width 56 height 30
copy div "$219.00"
click at [1161, 351] on td "Tip" at bounding box center [1130, 338] width 152 height 30
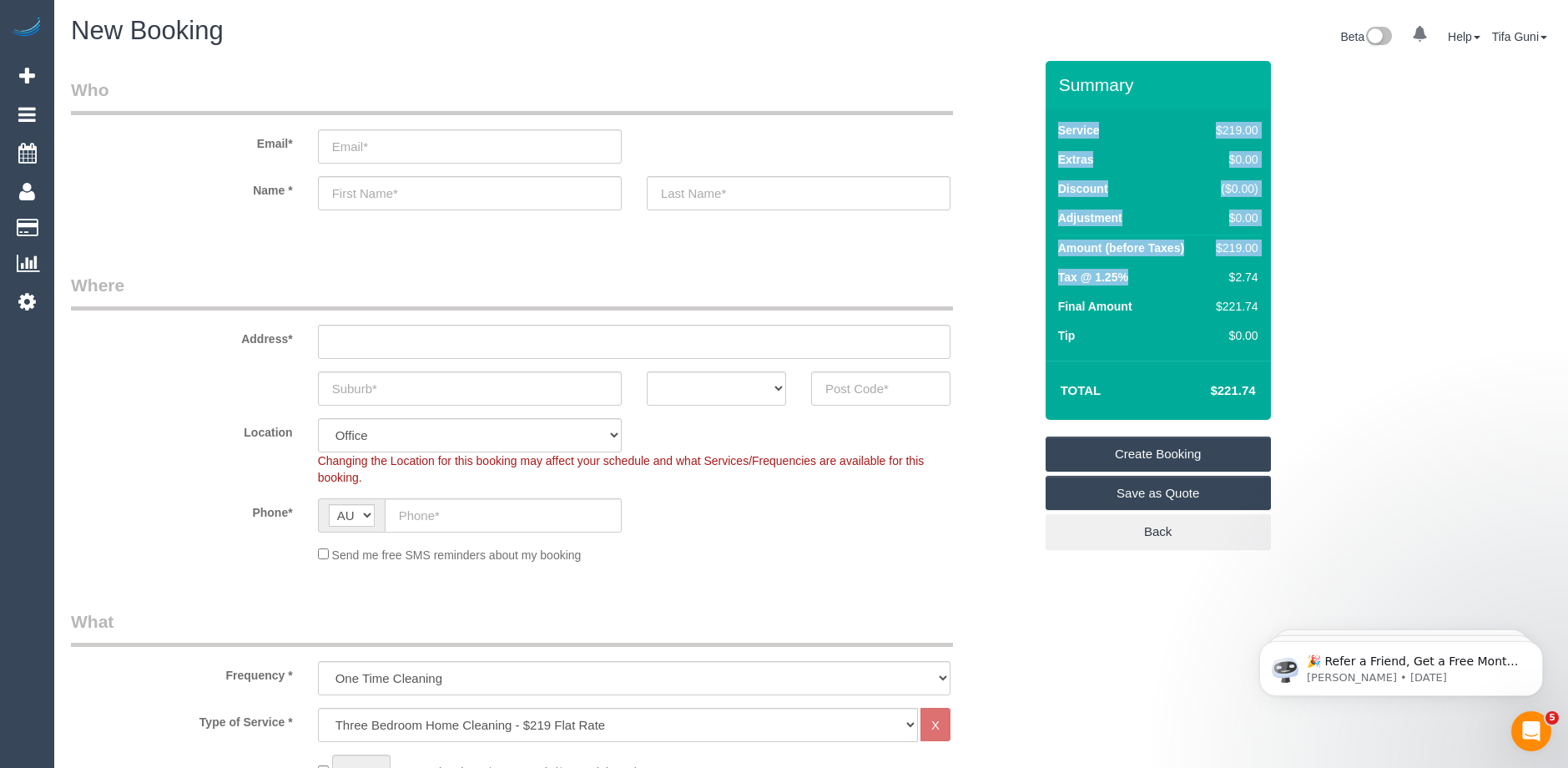
drag, startPoint x: 1262, startPoint y: 276, endPoint x: 1215, endPoint y: 278, distance: 47.0
click at [1215, 278] on div "Service $219.00 Extras $0.00 Discount ($0.00) Adjustment $0.00 Amount (before T…" at bounding box center [1158, 234] width 225 height 251
click at [1206, 279] on td "$2.74" at bounding box center [1233, 280] width 56 height 30
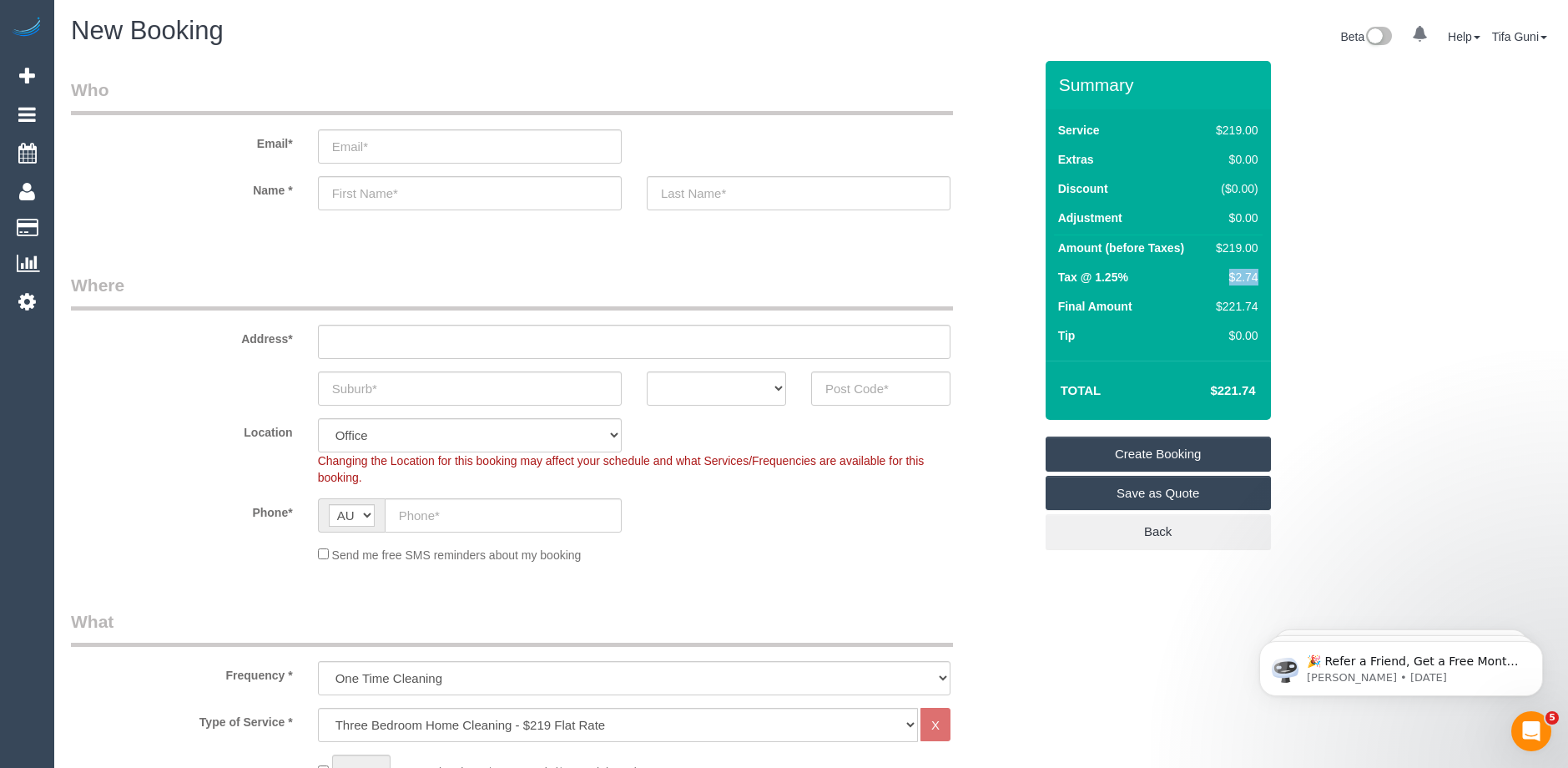
drag, startPoint x: 1256, startPoint y: 276, endPoint x: 1218, endPoint y: 274, distance: 38.1
click at [1218, 274] on div "$2.74" at bounding box center [1233, 277] width 48 height 17
copy div "$2.74"
click at [1173, 352] on td "Tip" at bounding box center [1130, 338] width 152 height 30
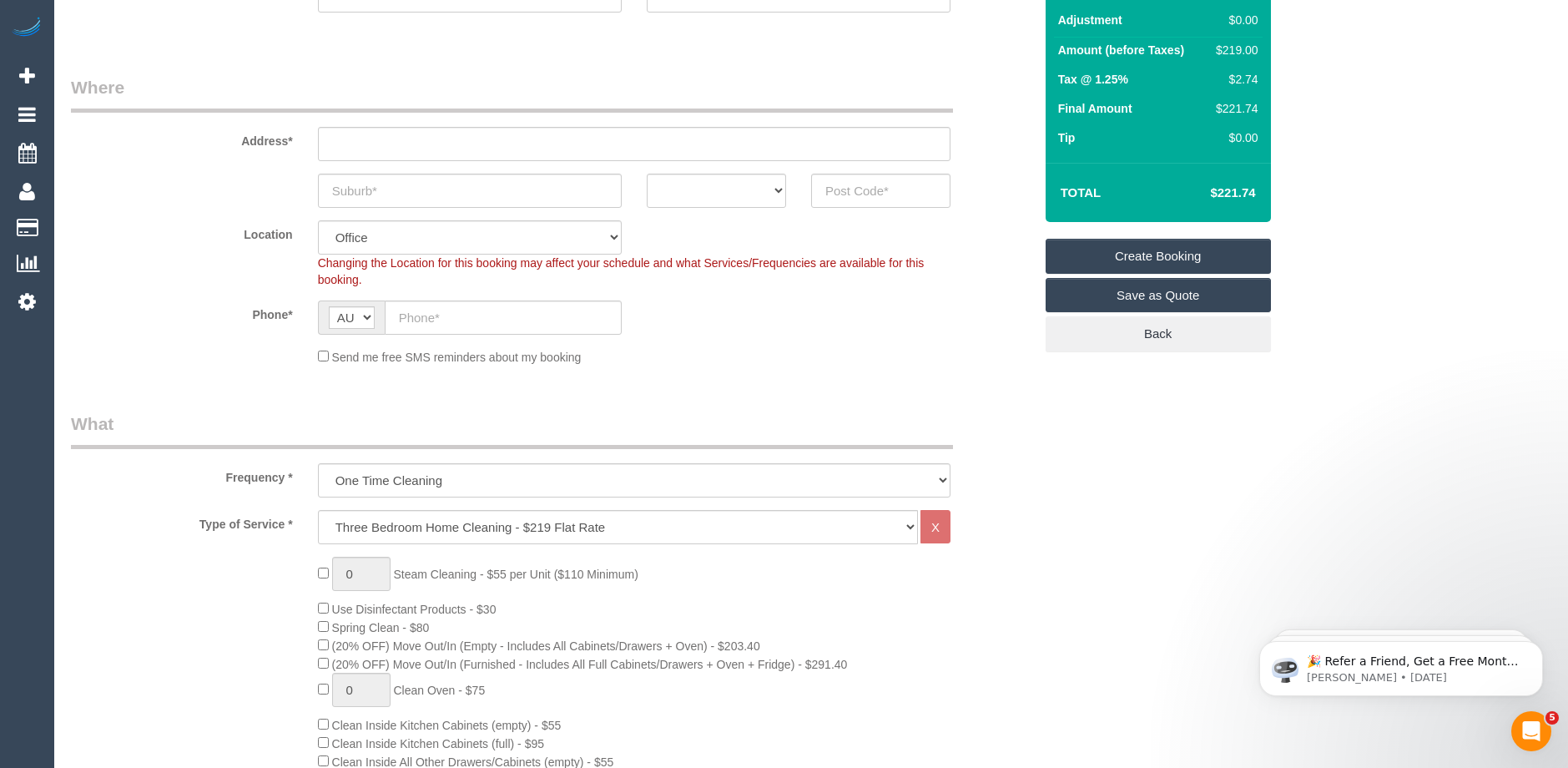
scroll to position [250, 0]
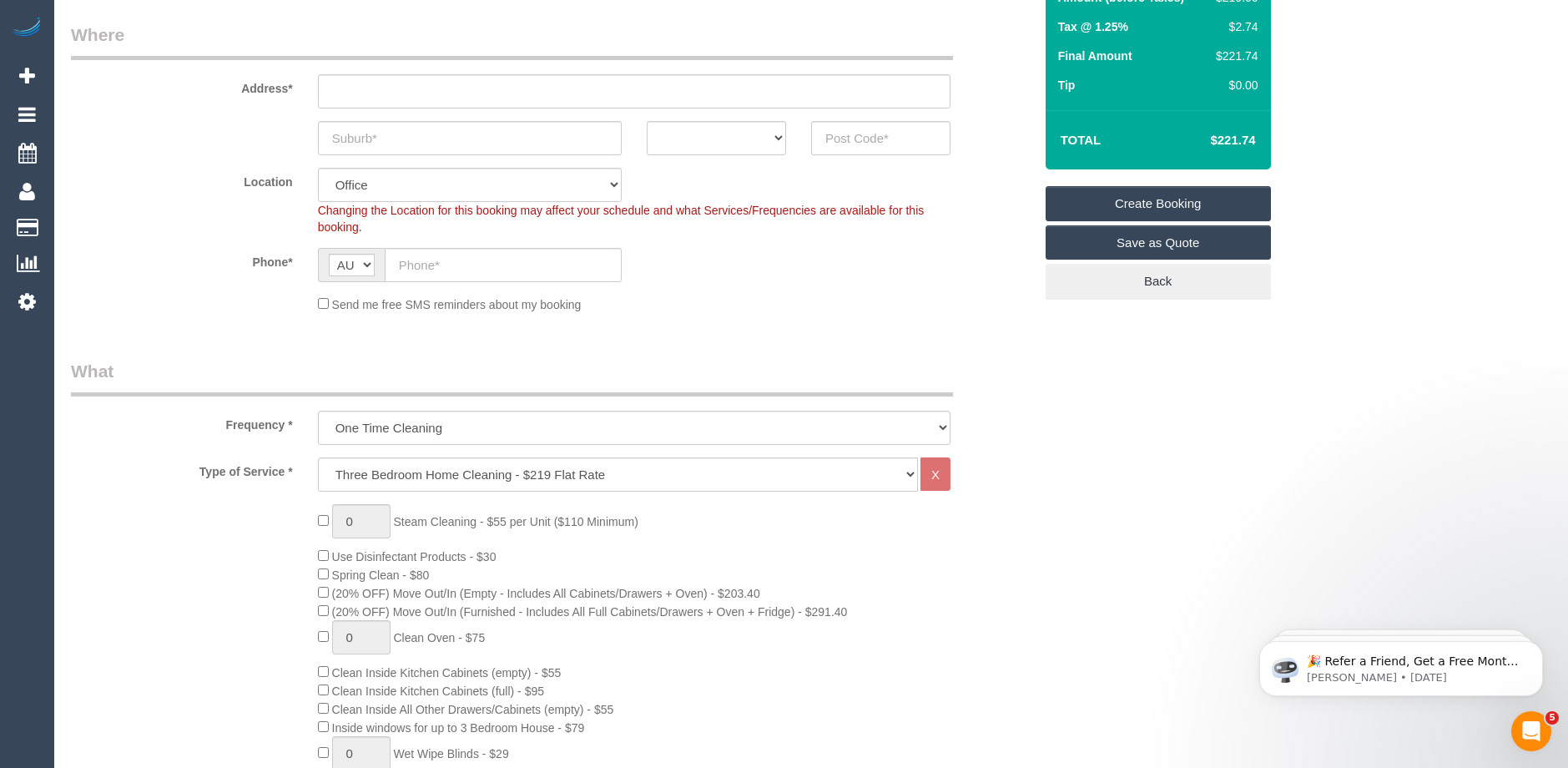
drag, startPoint x: 1259, startPoint y: 137, endPoint x: 1199, endPoint y: 138, distance: 60.0
click at [1199, 138] on td "$221.74" at bounding box center [1207, 140] width 108 height 42
copy h4 "$221.74"
